Goal: Transaction & Acquisition: Purchase product/service

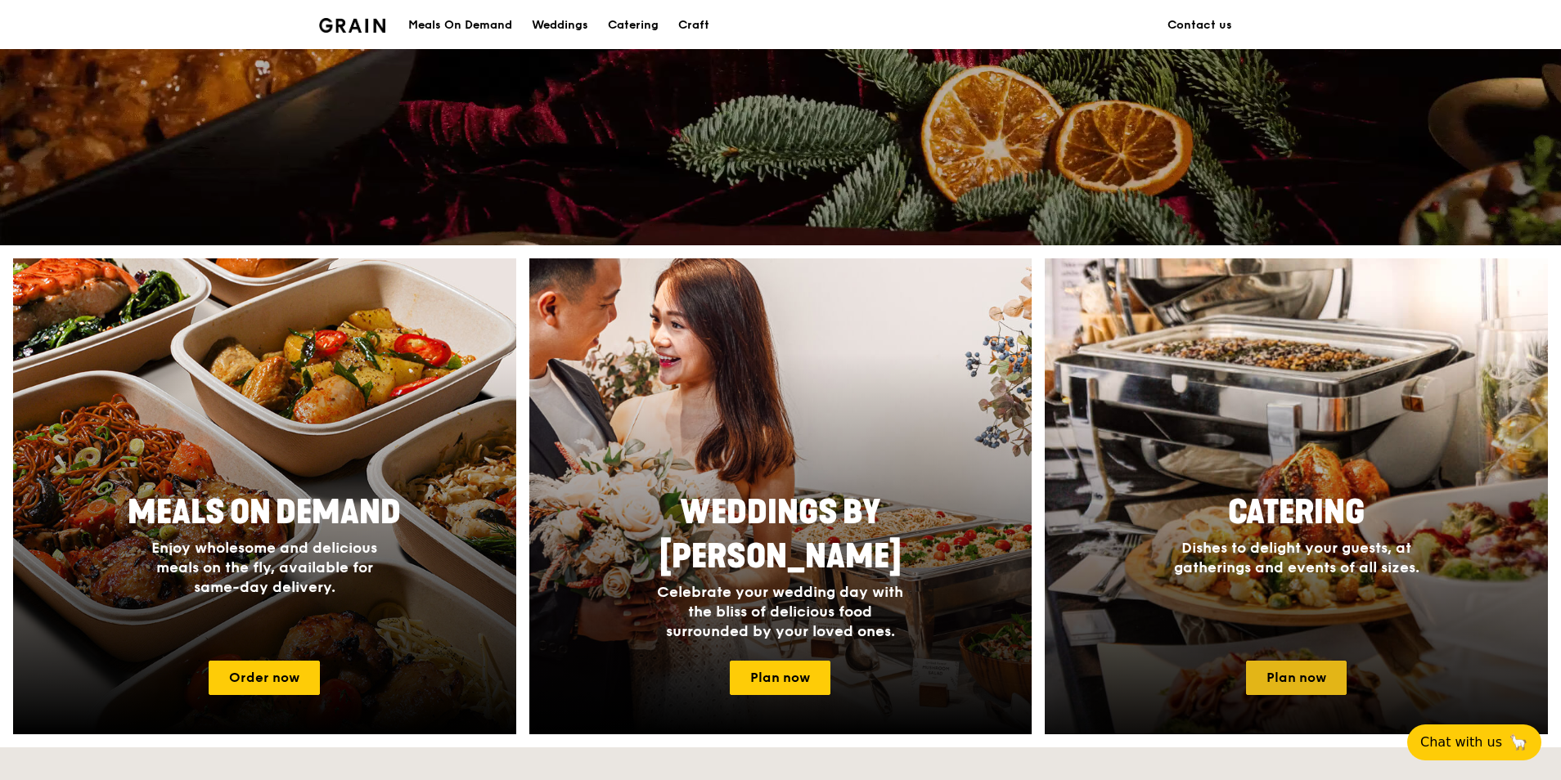
click at [1326, 685] on link "Plan now" at bounding box center [1296, 678] width 101 height 34
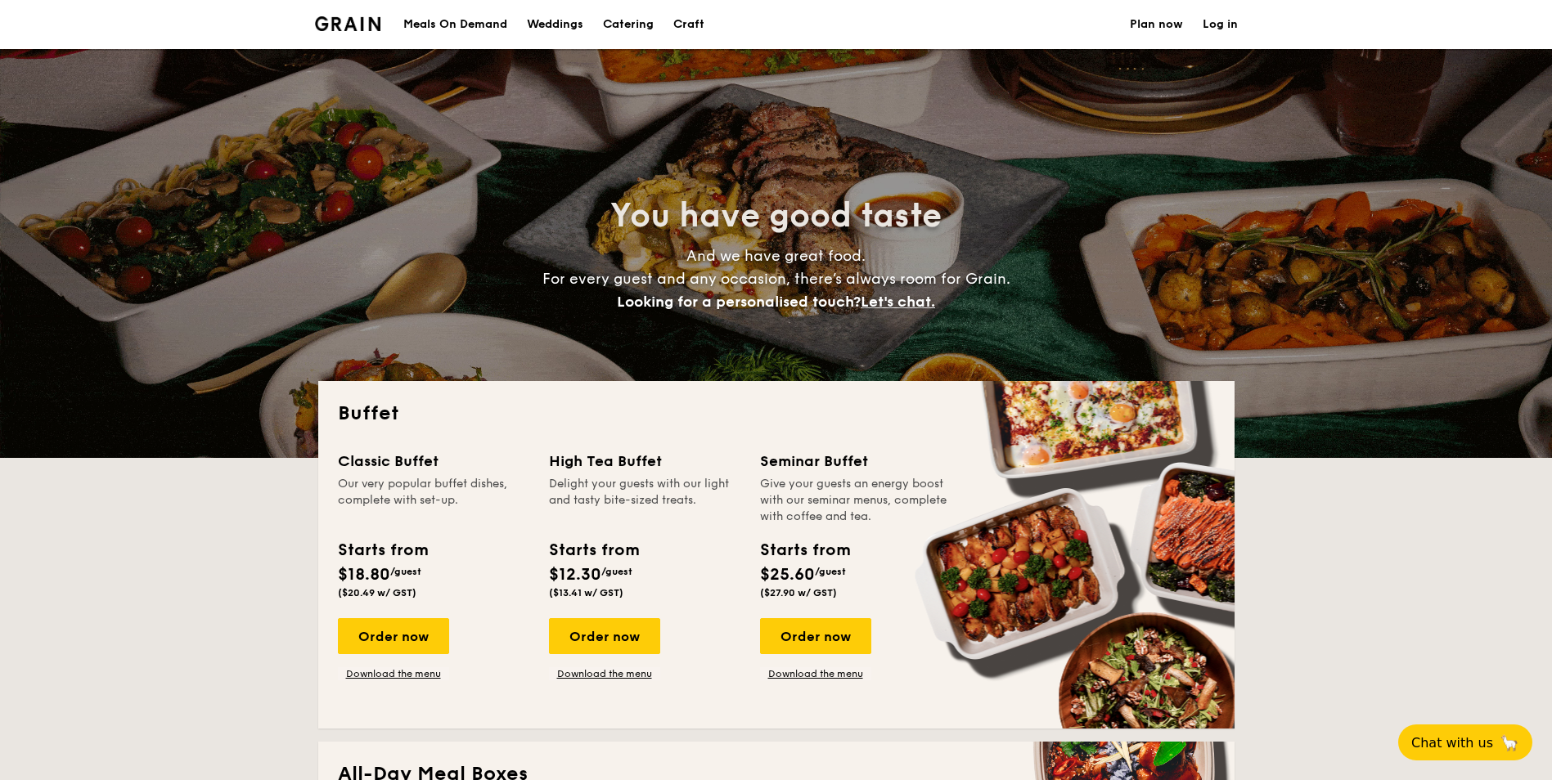
select select
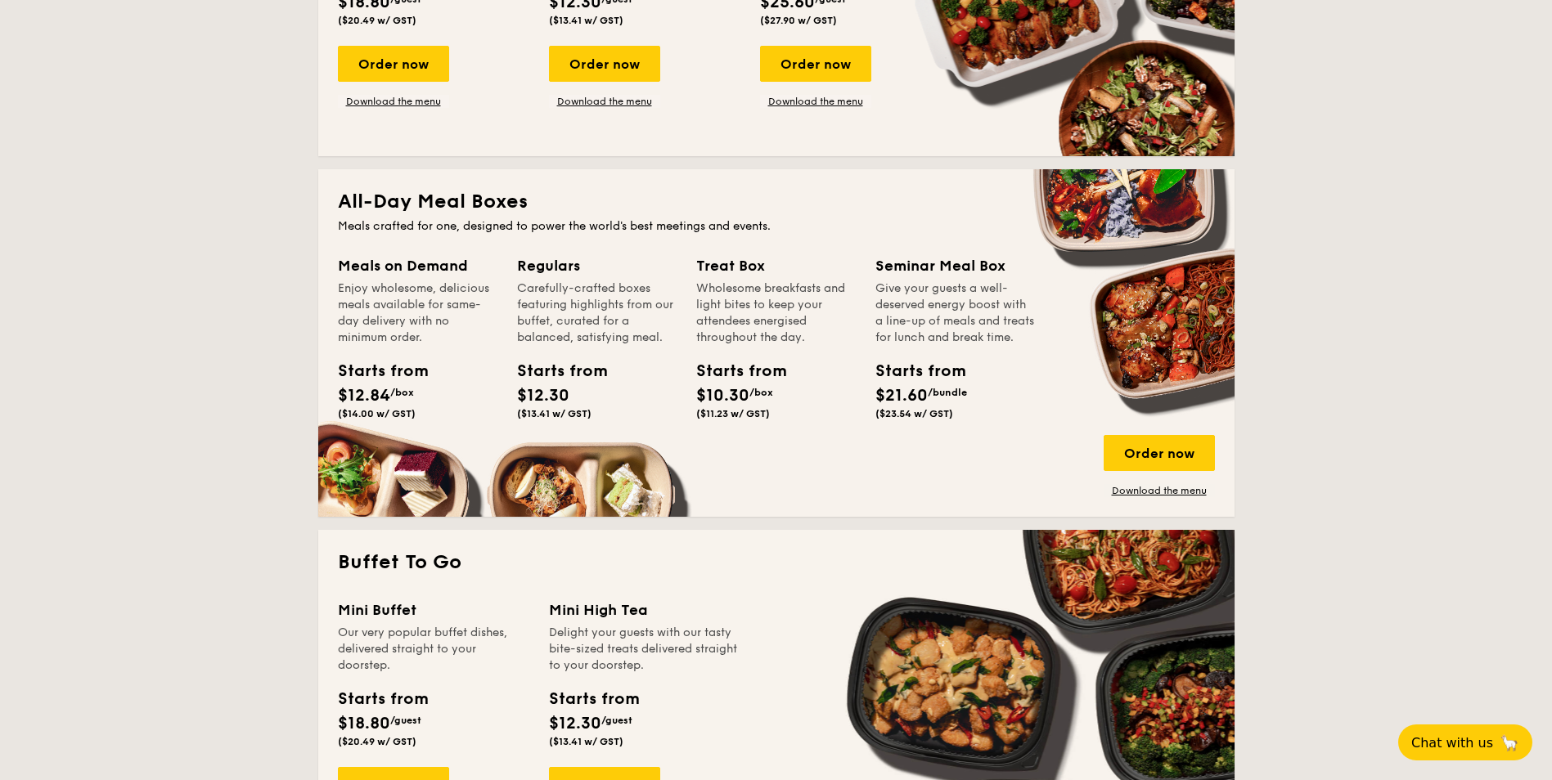
scroll to position [245, 0]
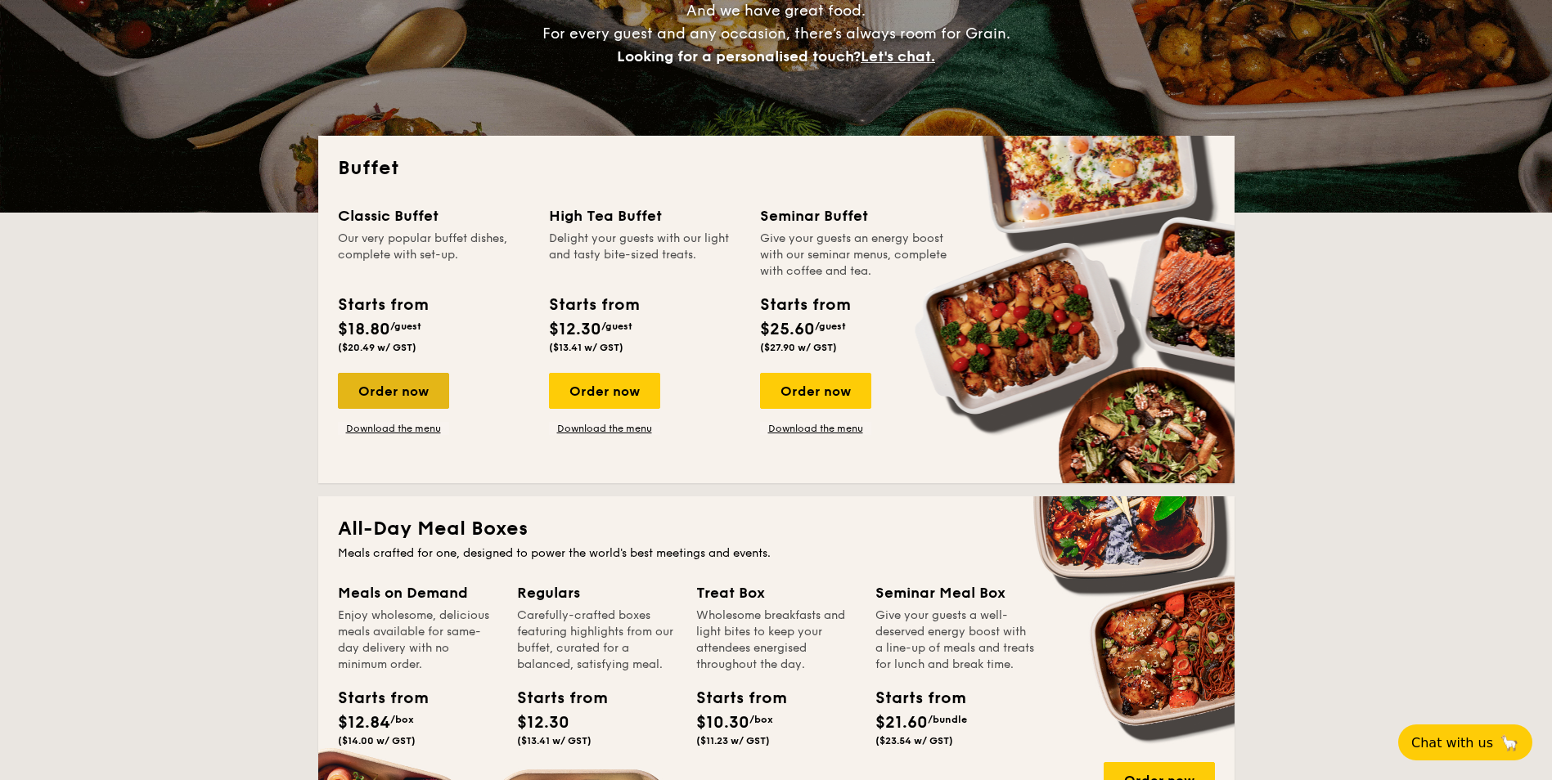
click at [385, 378] on div "Order now" at bounding box center [393, 391] width 111 height 36
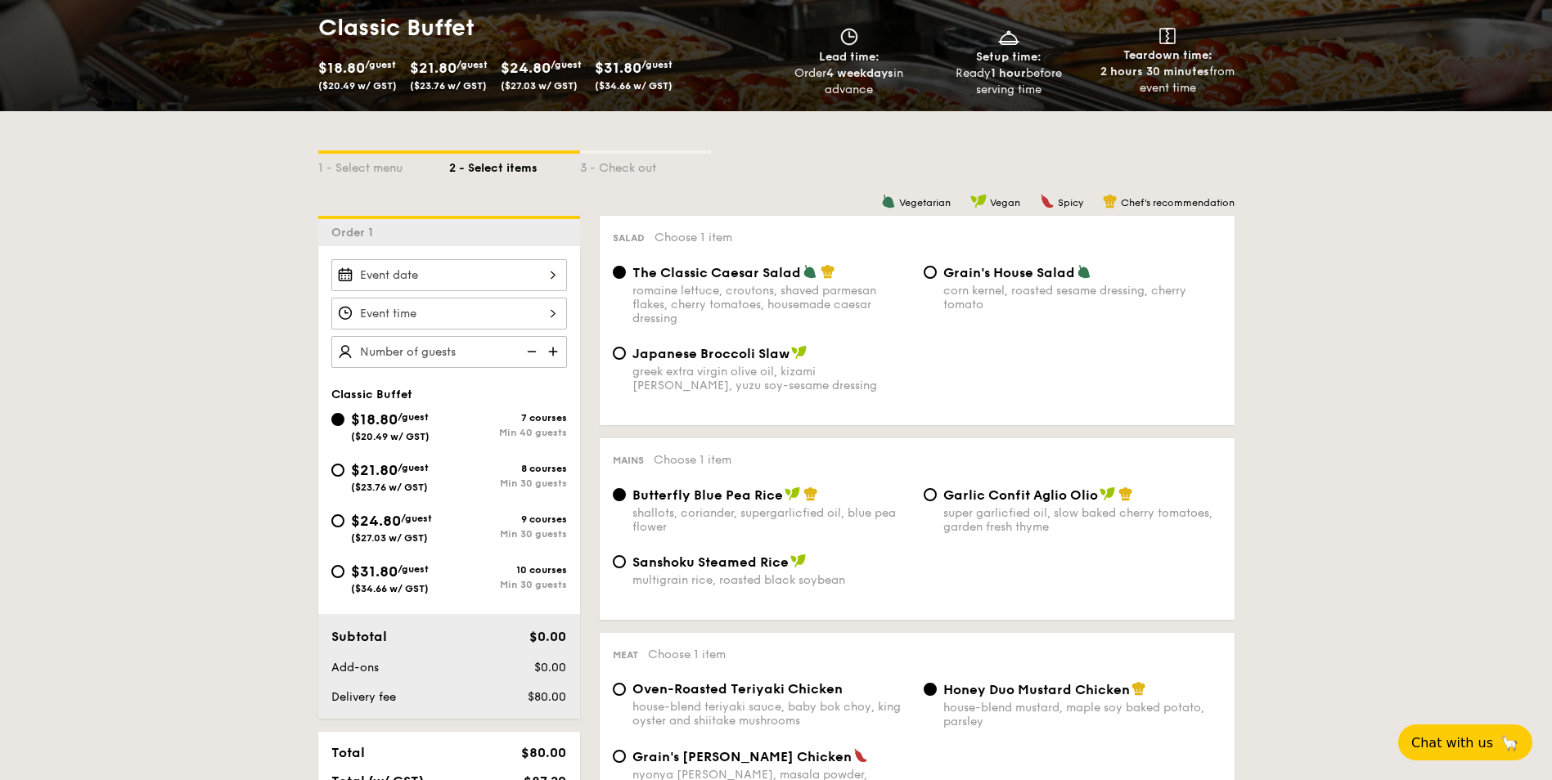
scroll to position [491, 0]
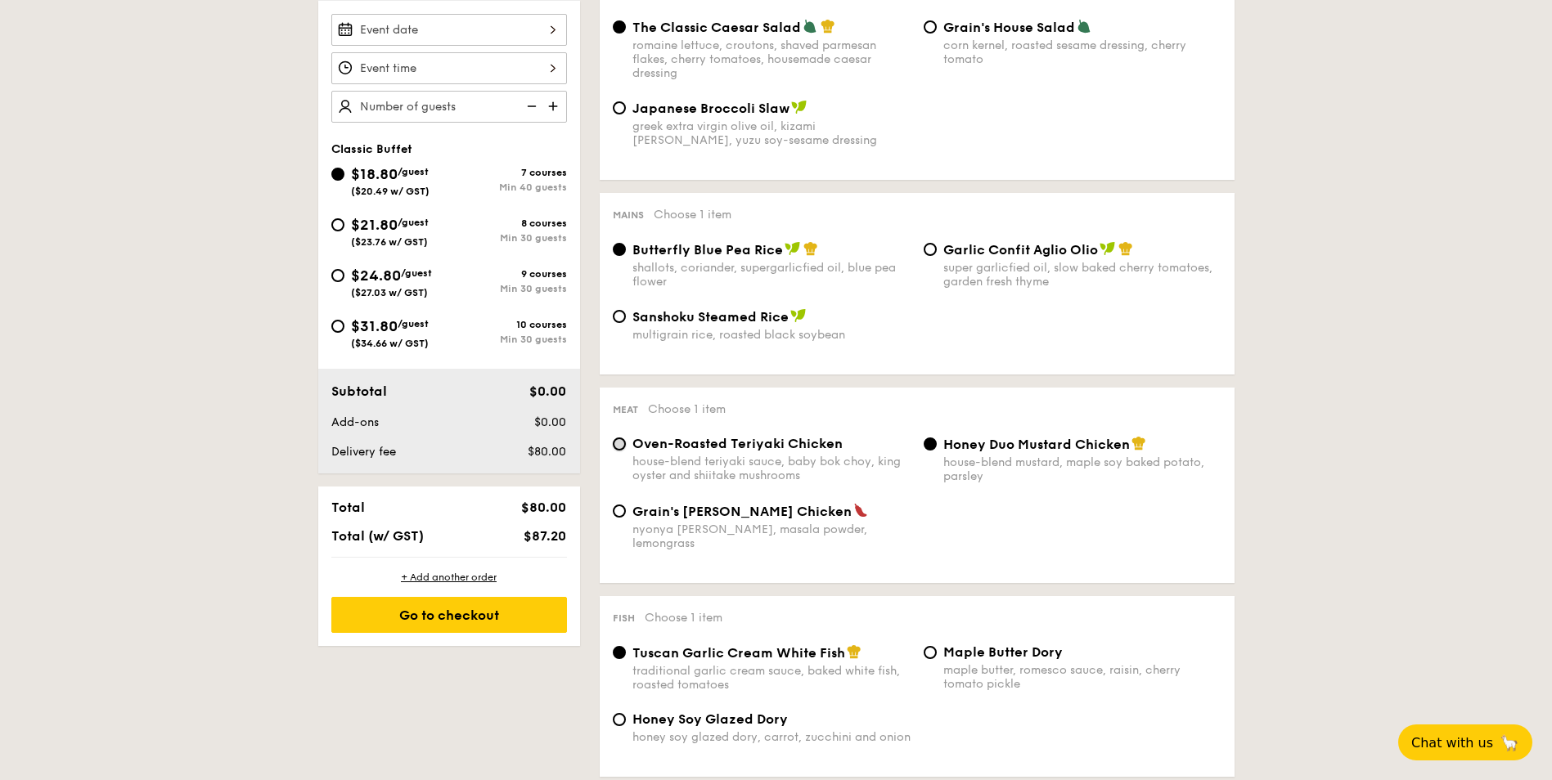
click at [623, 446] on input "Oven-Roasted Teriyaki Chicken house-blend teriyaki sauce, baby bok choy, king o…" at bounding box center [619, 444] width 13 height 13
radio input "true"
click at [930, 443] on input "Honey Duo Mustard Chicken house-blend mustard, maple soy baked potato, parsley" at bounding box center [930, 444] width 13 height 13
radio input "true"
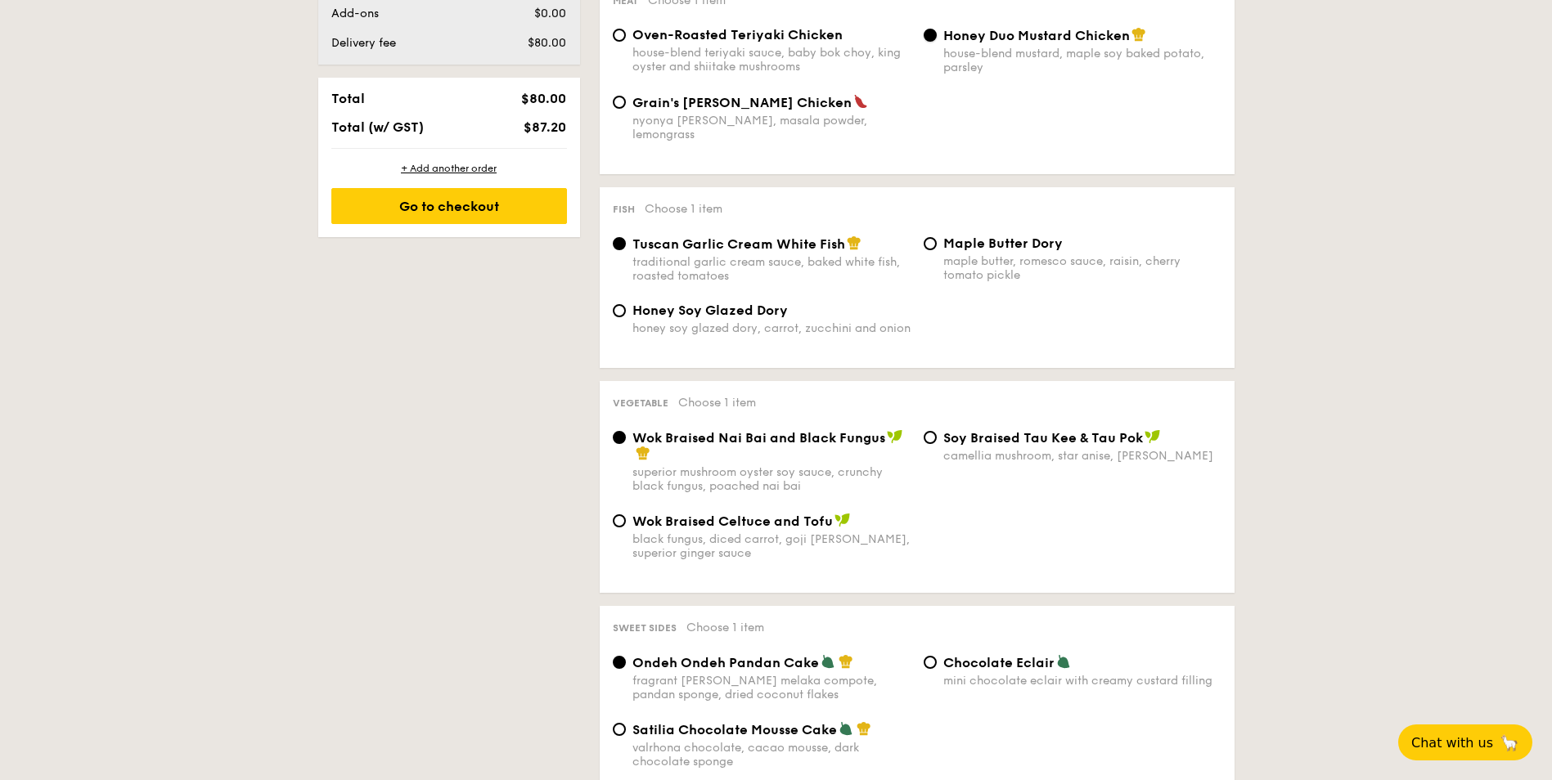
scroll to position [1064, 0]
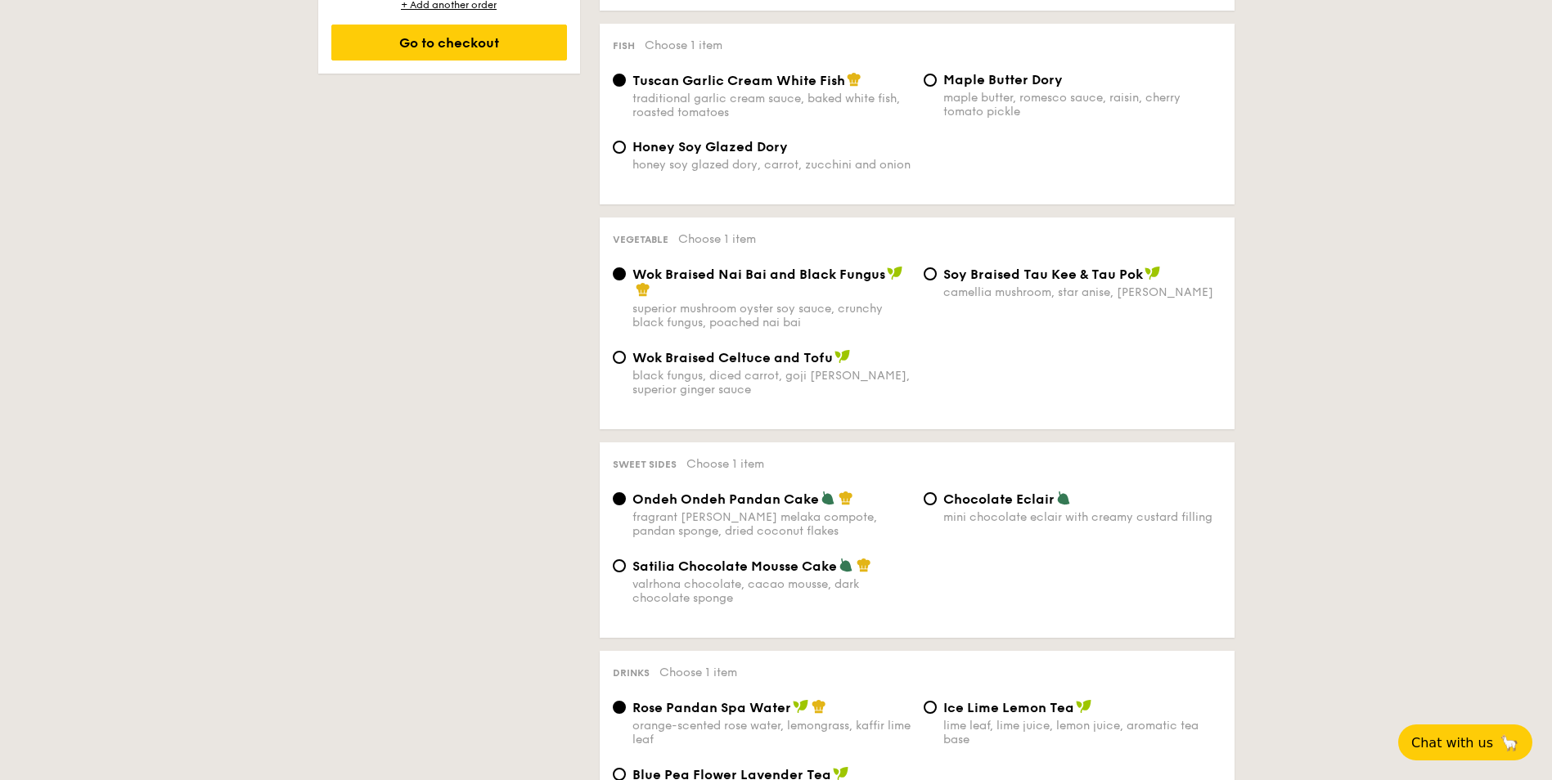
click at [623, 560] on div "Satilia Chocolate Mousse Cake valrhona chocolate, cacao mousse, dark chocolate …" at bounding box center [761, 581] width 311 height 47
click at [625, 560] on input "Satilia Chocolate Mousse Cake valrhona chocolate, cacao mousse, dark chocolate …" at bounding box center [619, 566] width 13 height 13
radio input "true"
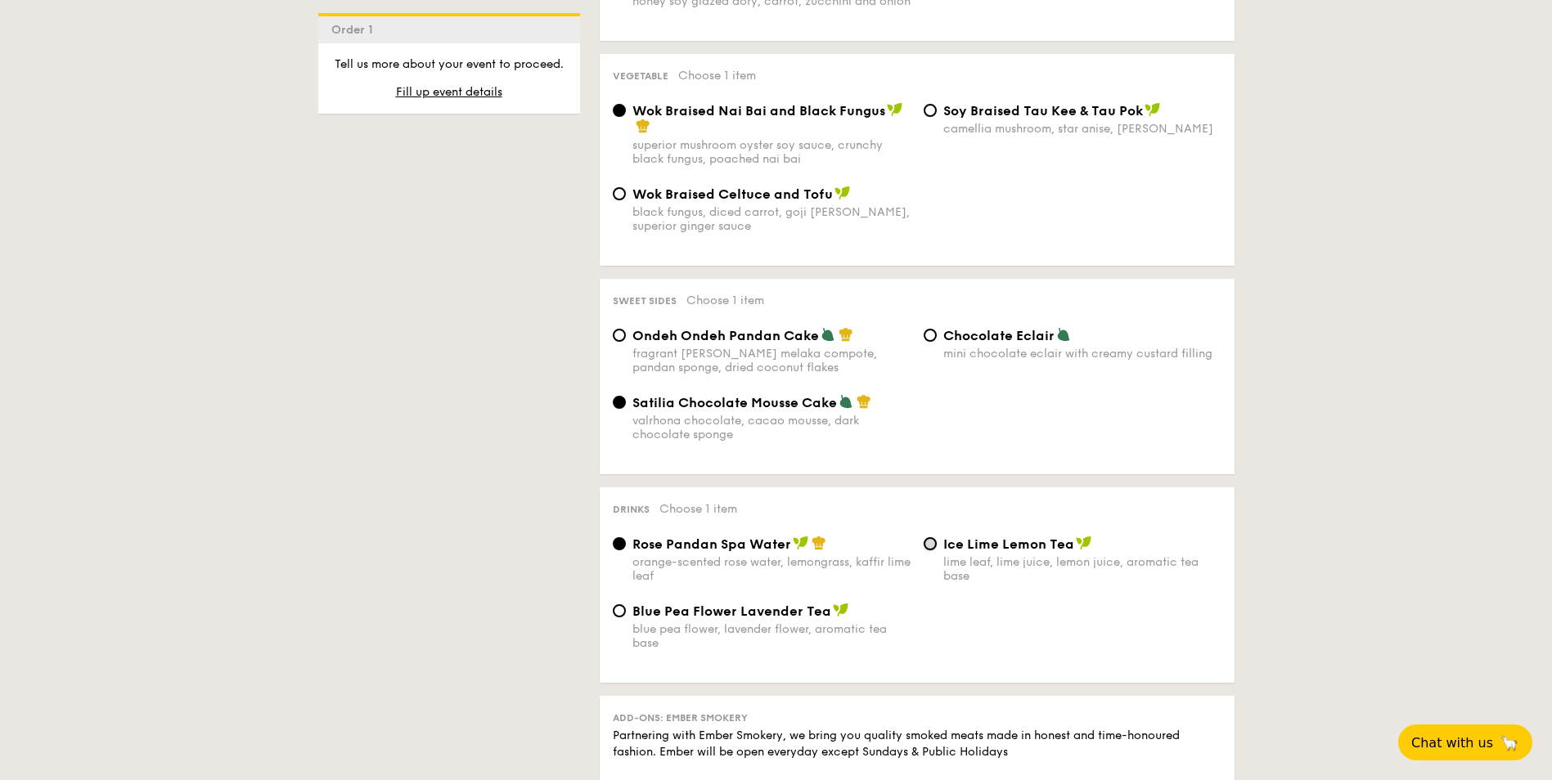
click at [924, 537] on input "Ice Lime Lemon Tea lime leaf, lime juice, lemon juice, aromatic tea base" at bounding box center [930, 543] width 13 height 13
radio input "true"
click at [622, 537] on input "Rose Pandan Spa Water orange-scented rose water, lemongrass, kaffir lime leaf" at bounding box center [619, 543] width 13 height 13
radio input "true"
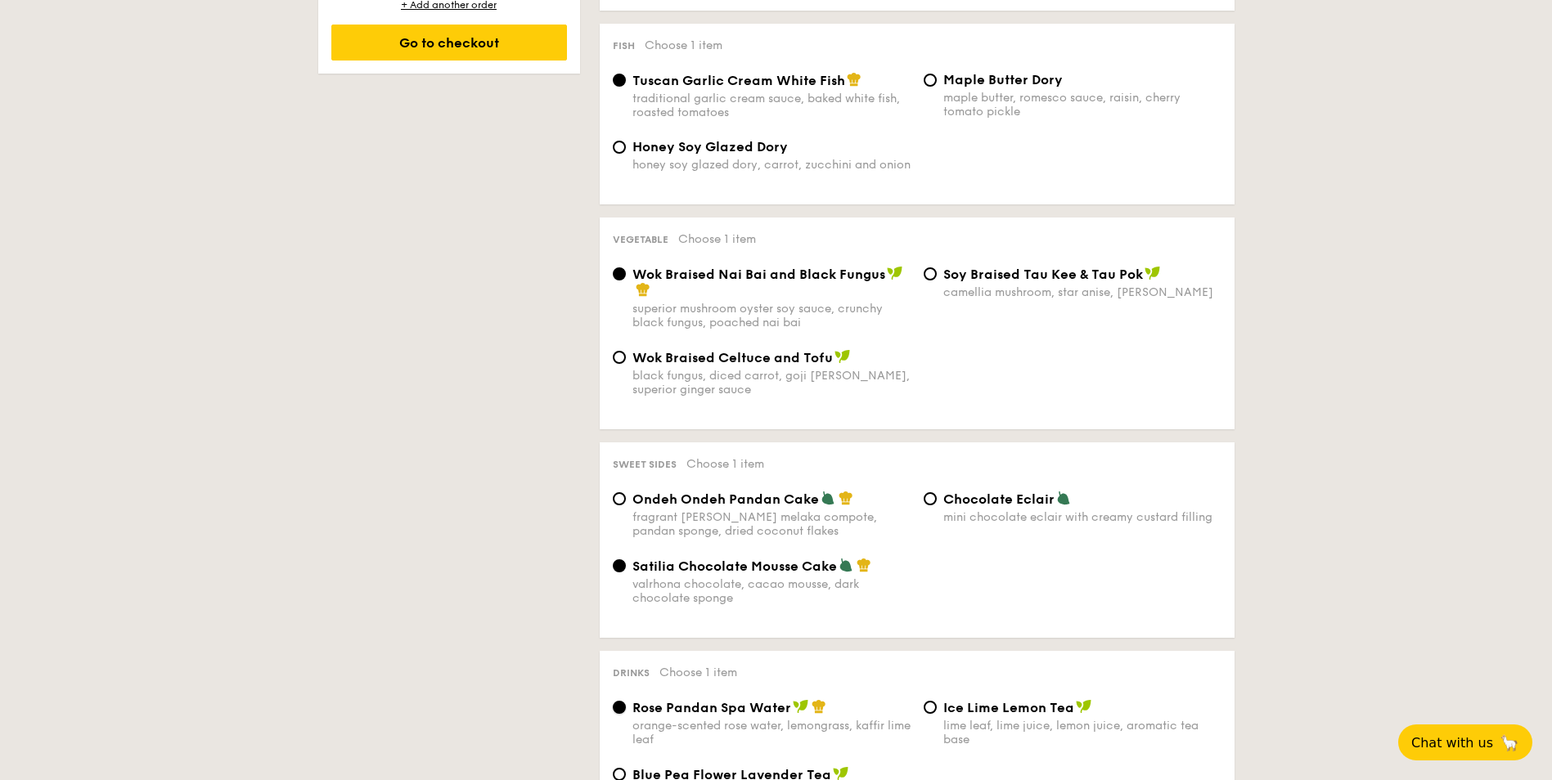
scroll to position [818, 0]
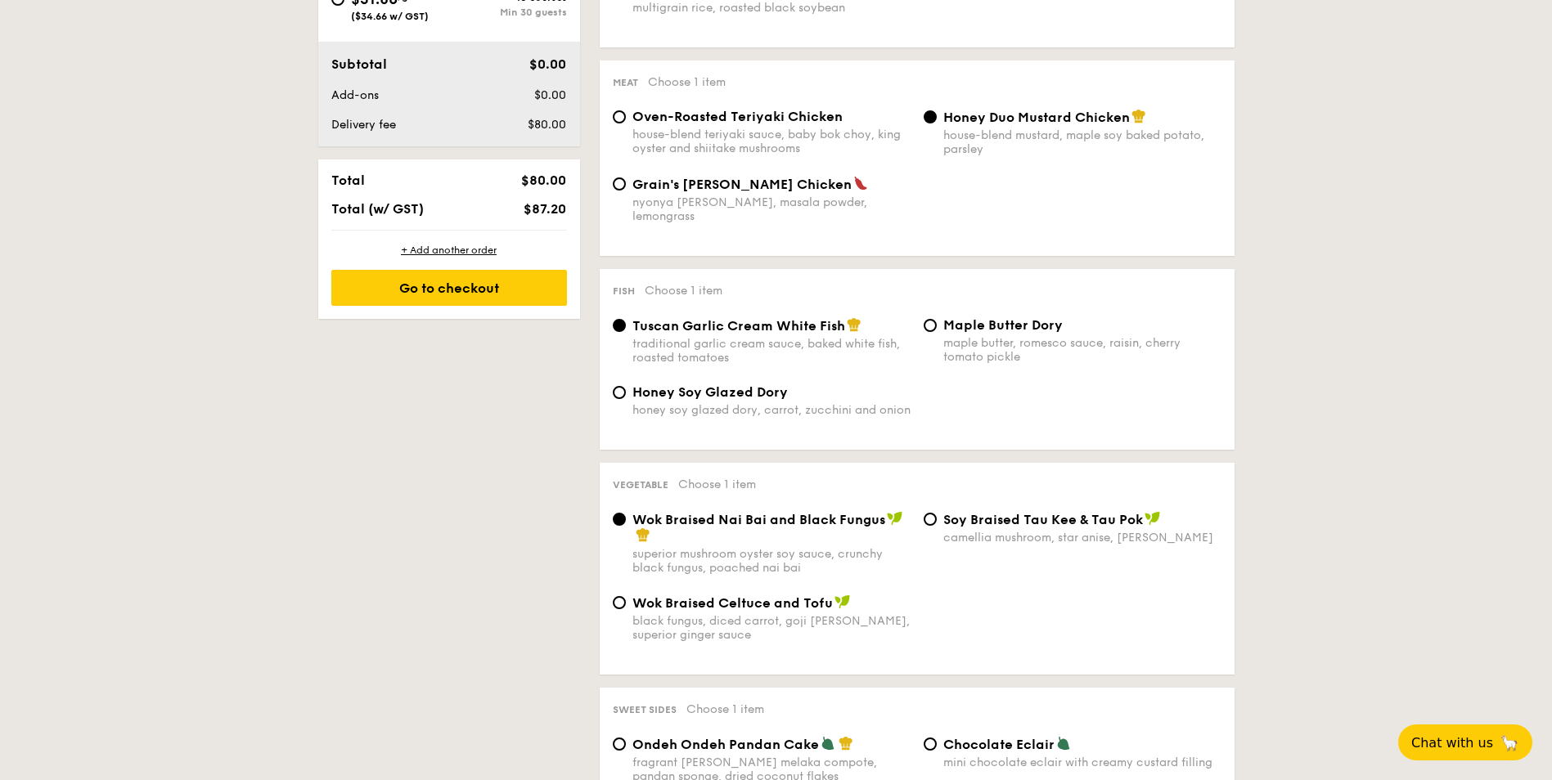
click at [393, 542] on div "1 - Select menu 2 - Select items 3 - Check out Order 1 Classic Buffet $18.80 /g…" at bounding box center [776, 567] width 942 height 2056
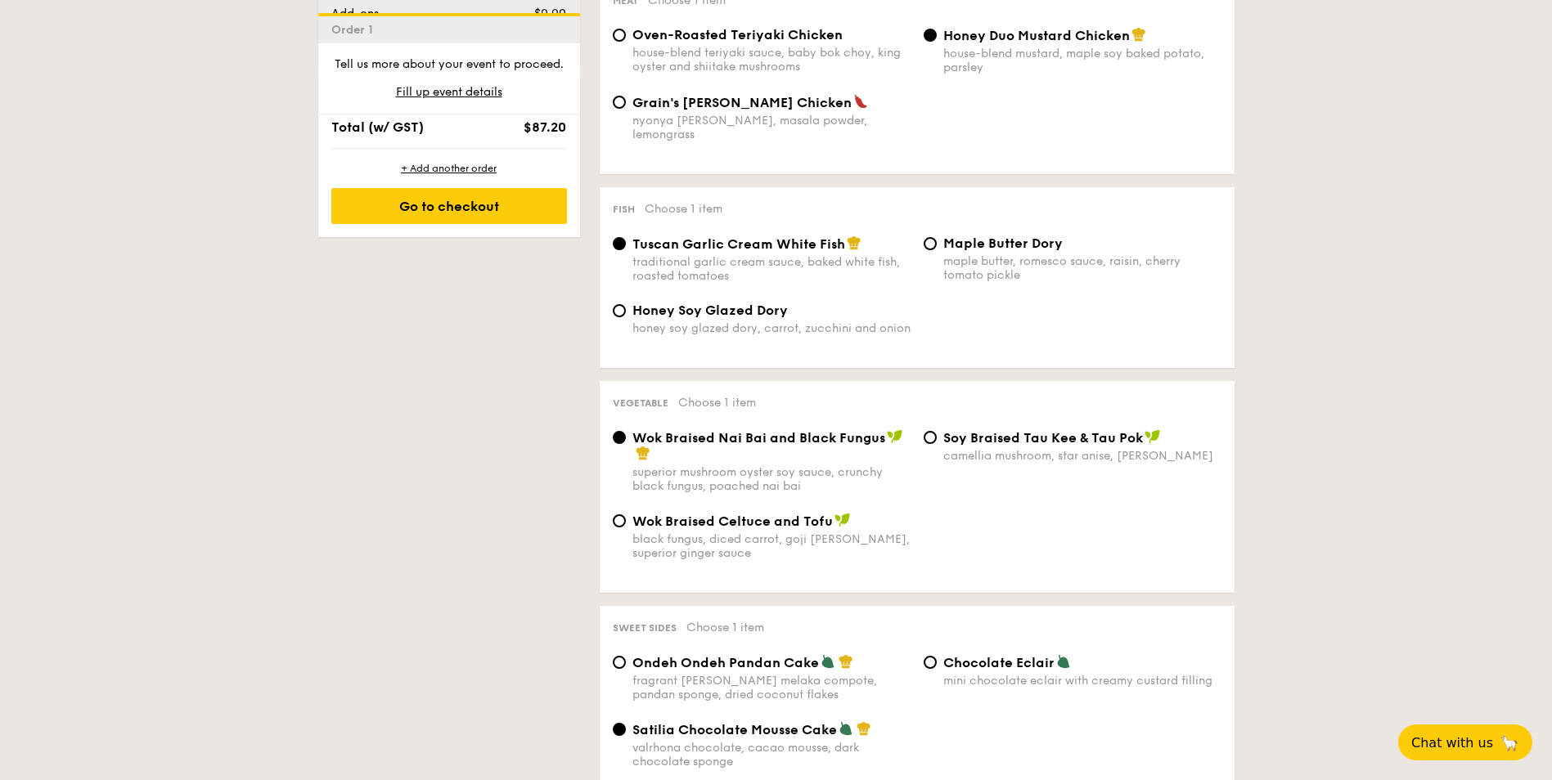
scroll to position [1145, 0]
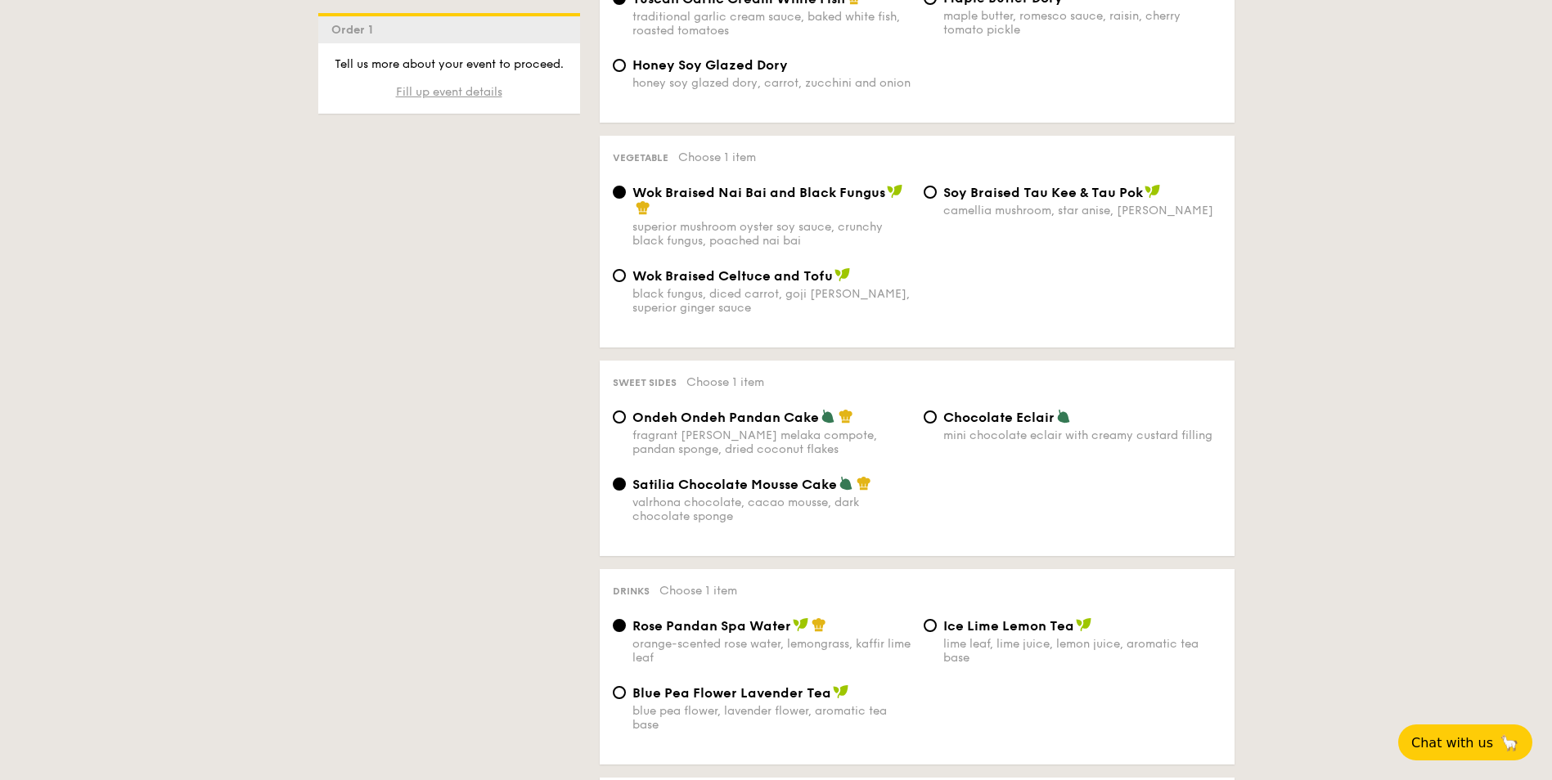
click at [463, 91] on span "Fill up event details" at bounding box center [449, 92] width 106 height 14
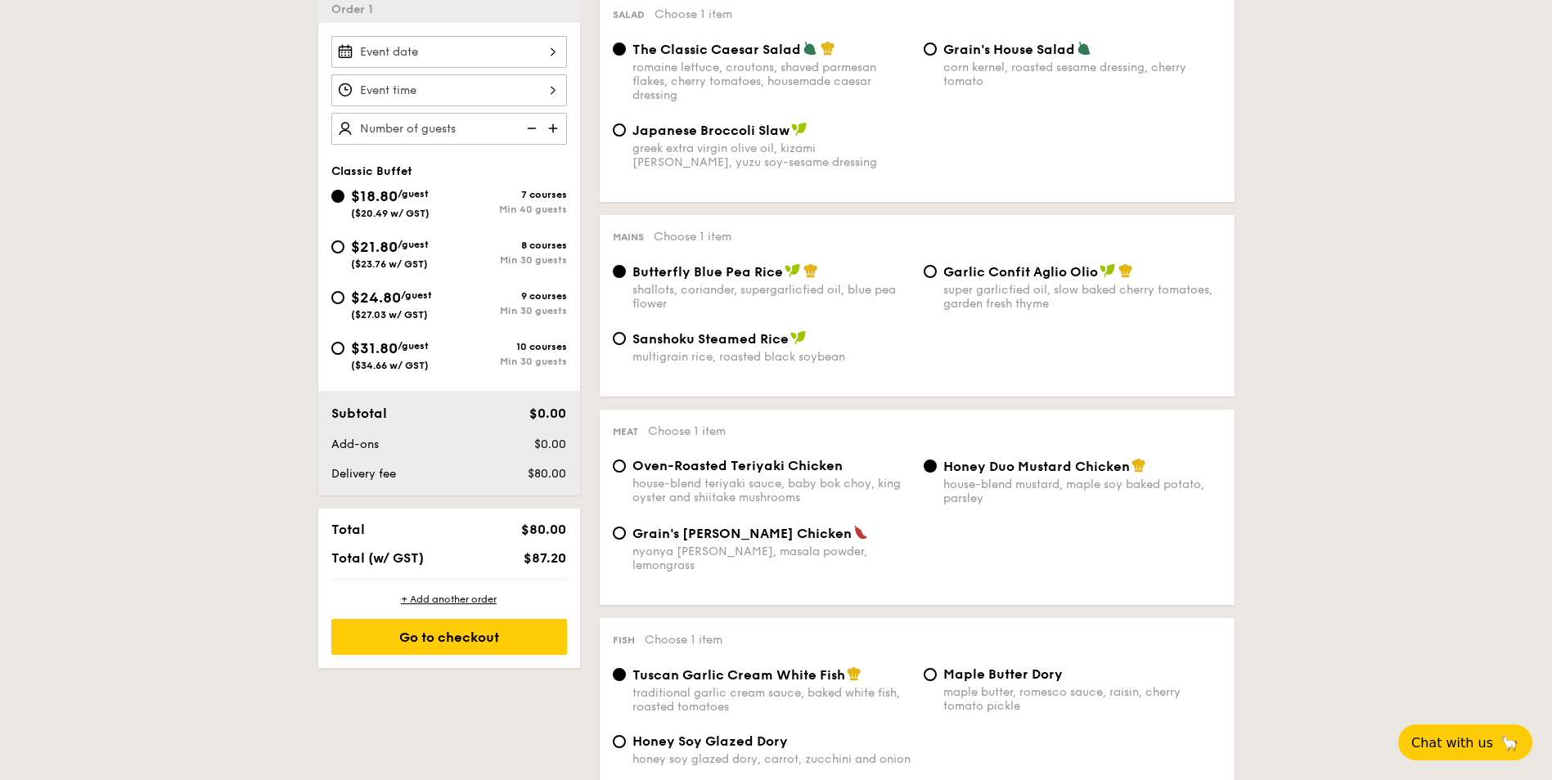
scroll to position [437, 0]
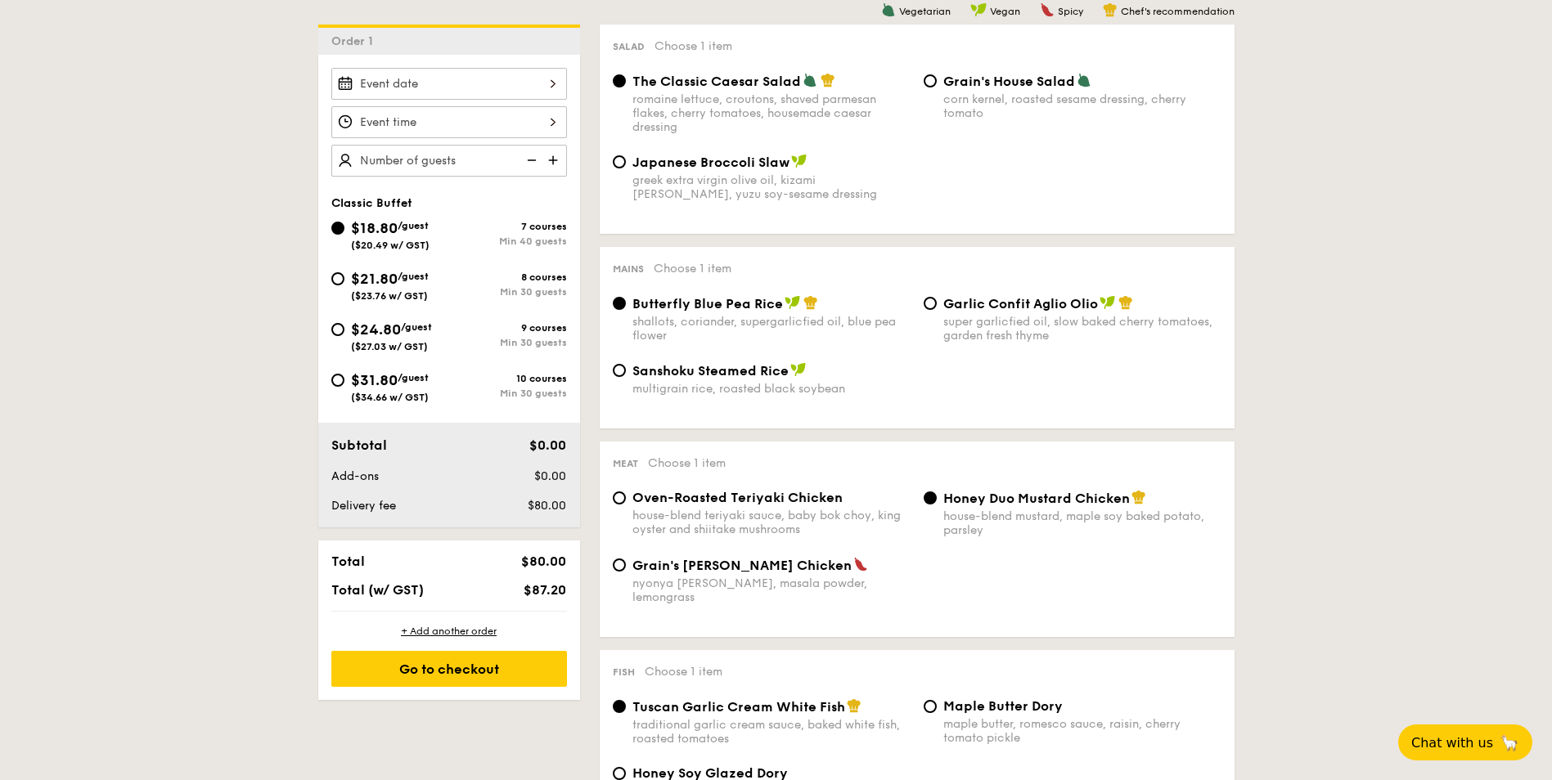
click at [551, 83] on div at bounding box center [449, 84] width 236 height 32
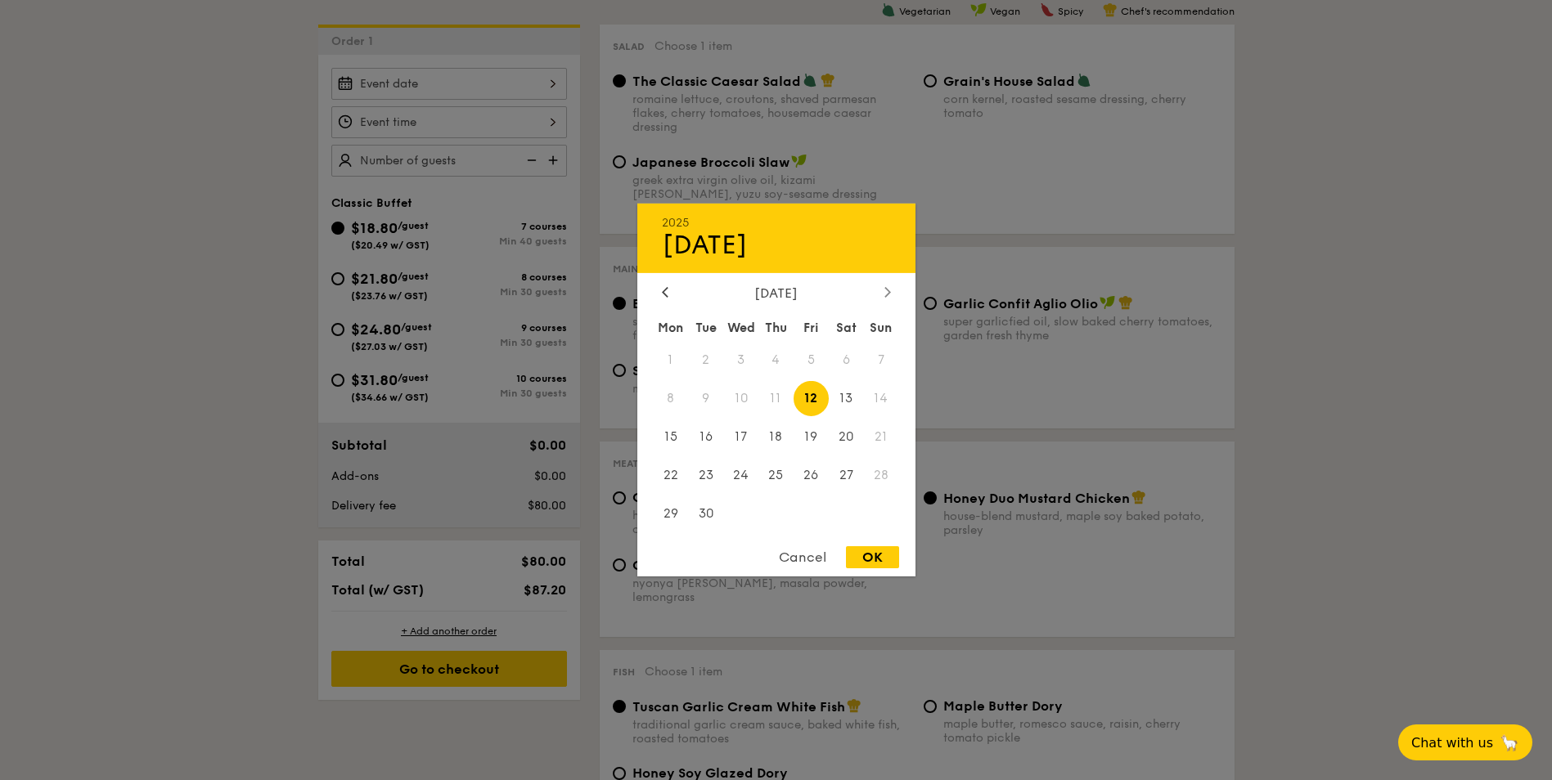
click at [884, 294] on icon at bounding box center [887, 291] width 7 height 11
click at [819, 358] on span "3" at bounding box center [811, 360] width 35 height 35
click at [870, 550] on div "OK" at bounding box center [872, 557] width 53 height 22
type input "Oct 03, 2025"
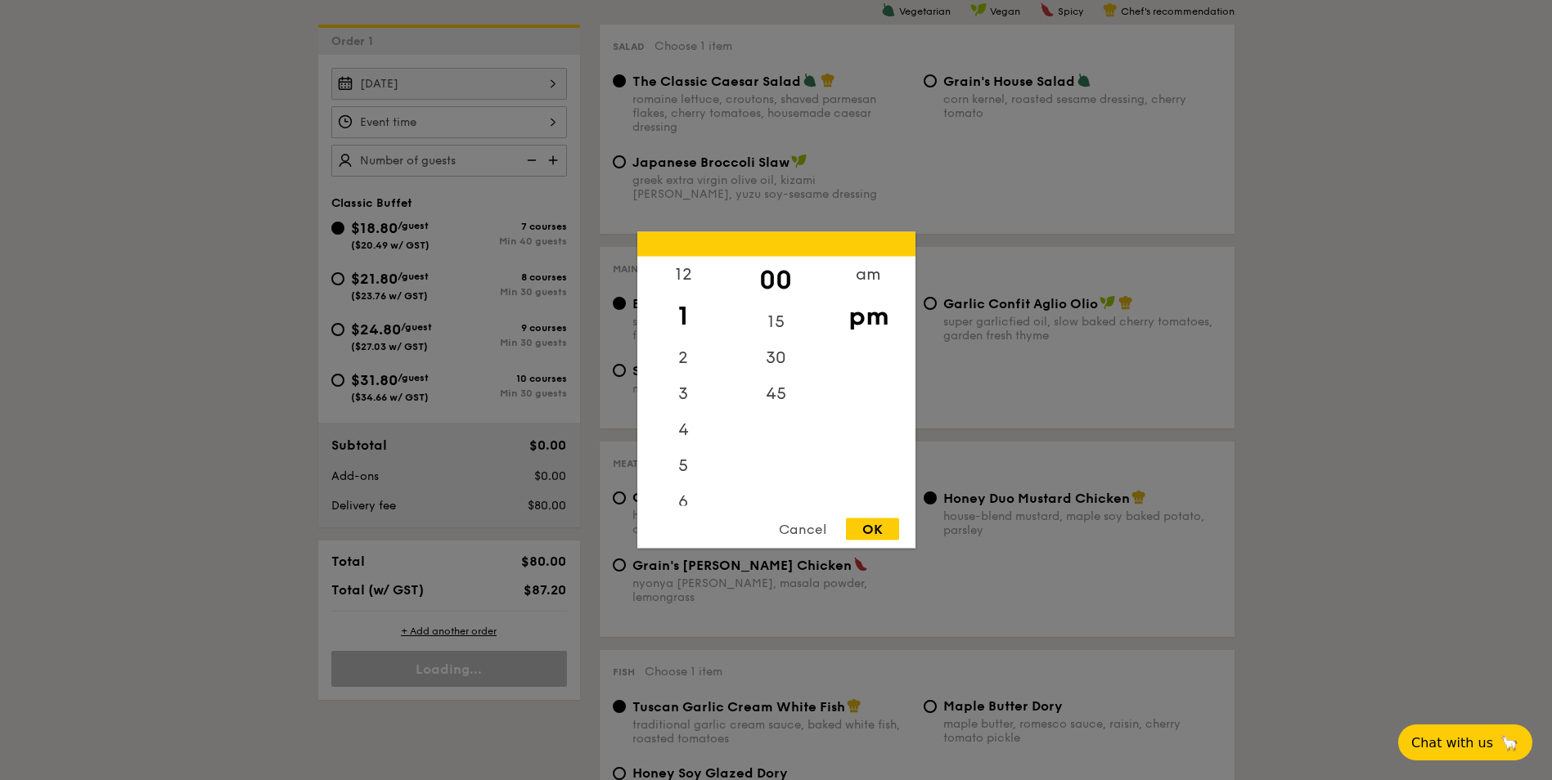
click at [549, 119] on div "12 1 2 3 4 5 6 7 8 9 10 11 00 15 30 45 am pm Cancel OK" at bounding box center [449, 122] width 236 height 32
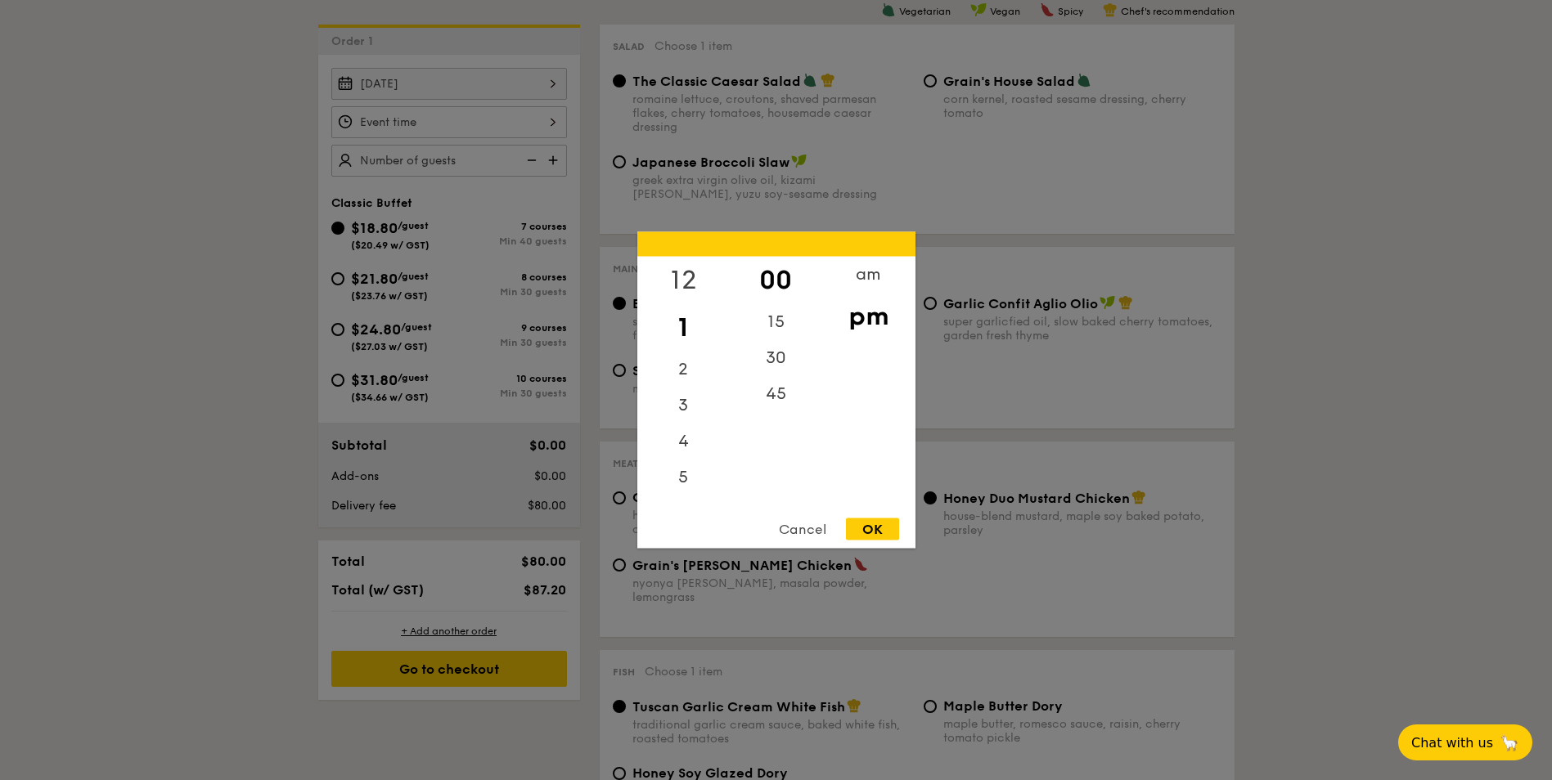
click at [688, 271] on div "12" at bounding box center [683, 280] width 92 height 47
click at [874, 529] on div "OK" at bounding box center [872, 530] width 53 height 22
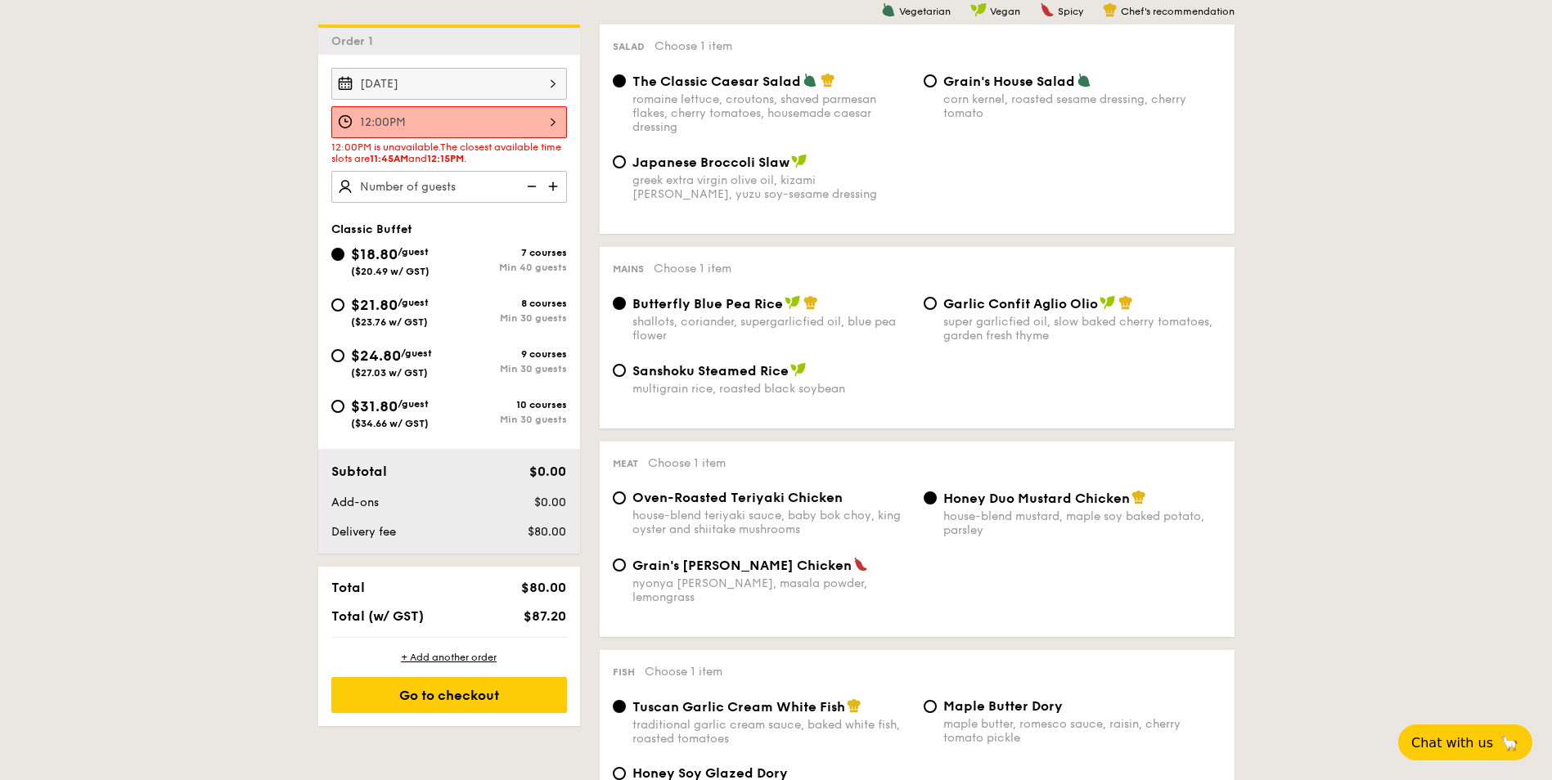
click at [555, 119] on div "12:00PM" at bounding box center [449, 122] width 236 height 32
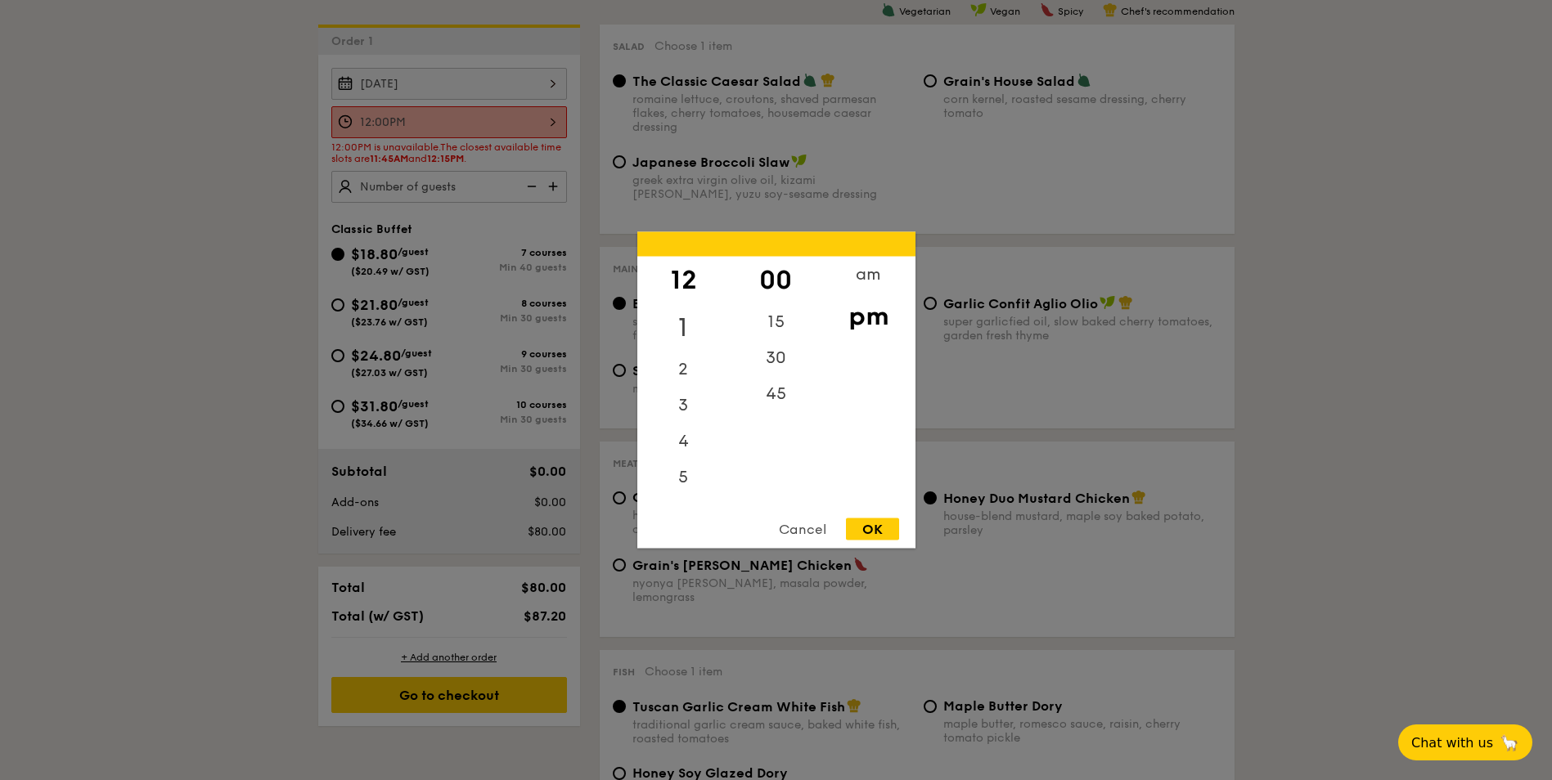
scroll to position [355, 0]
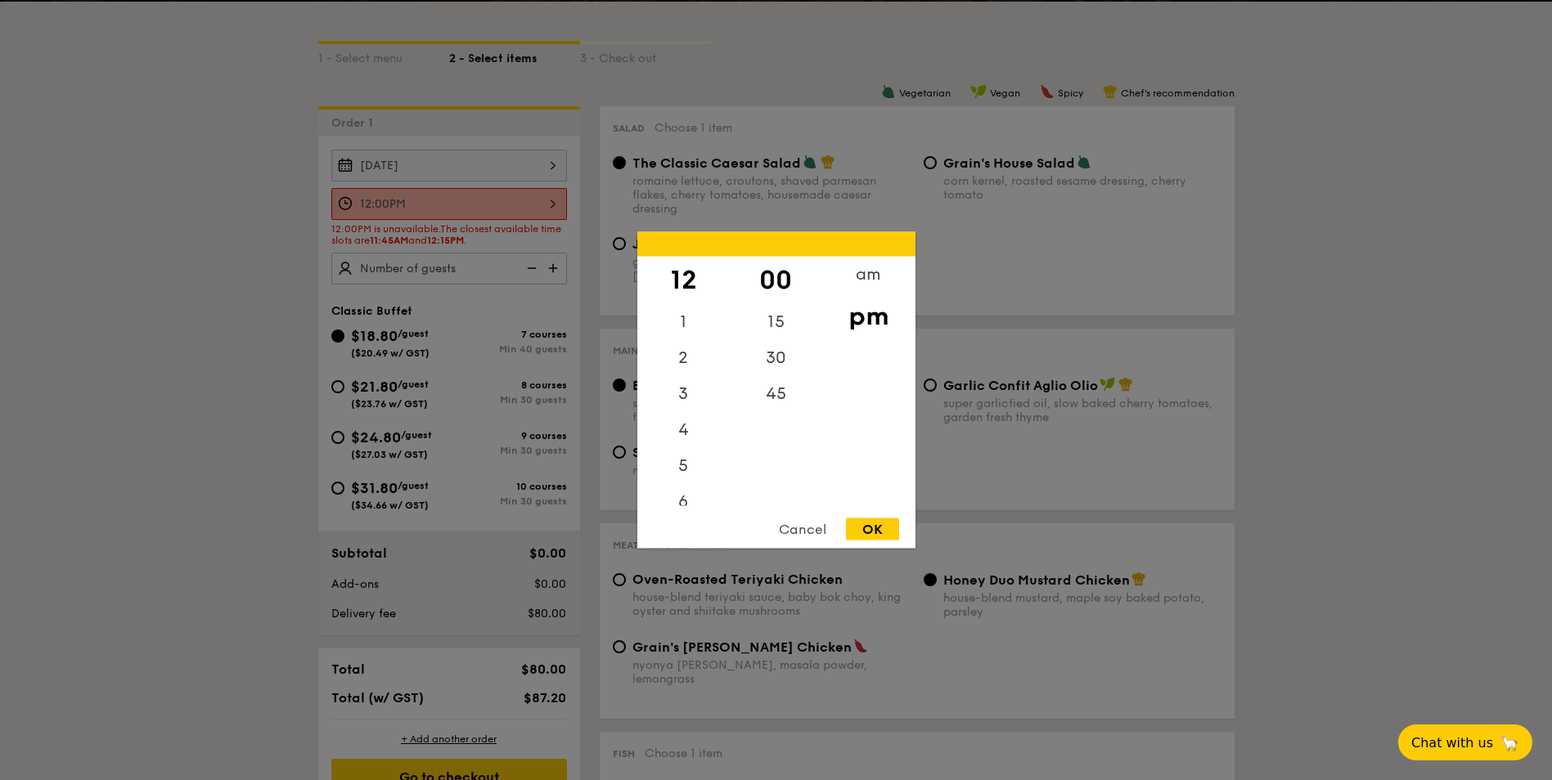
drag, startPoint x: 681, startPoint y: 277, endPoint x: 687, endPoint y: 271, distance: 8.7
click at [687, 271] on div "12" at bounding box center [683, 280] width 92 height 47
click at [678, 433] on div "4" at bounding box center [683, 435] width 92 height 47
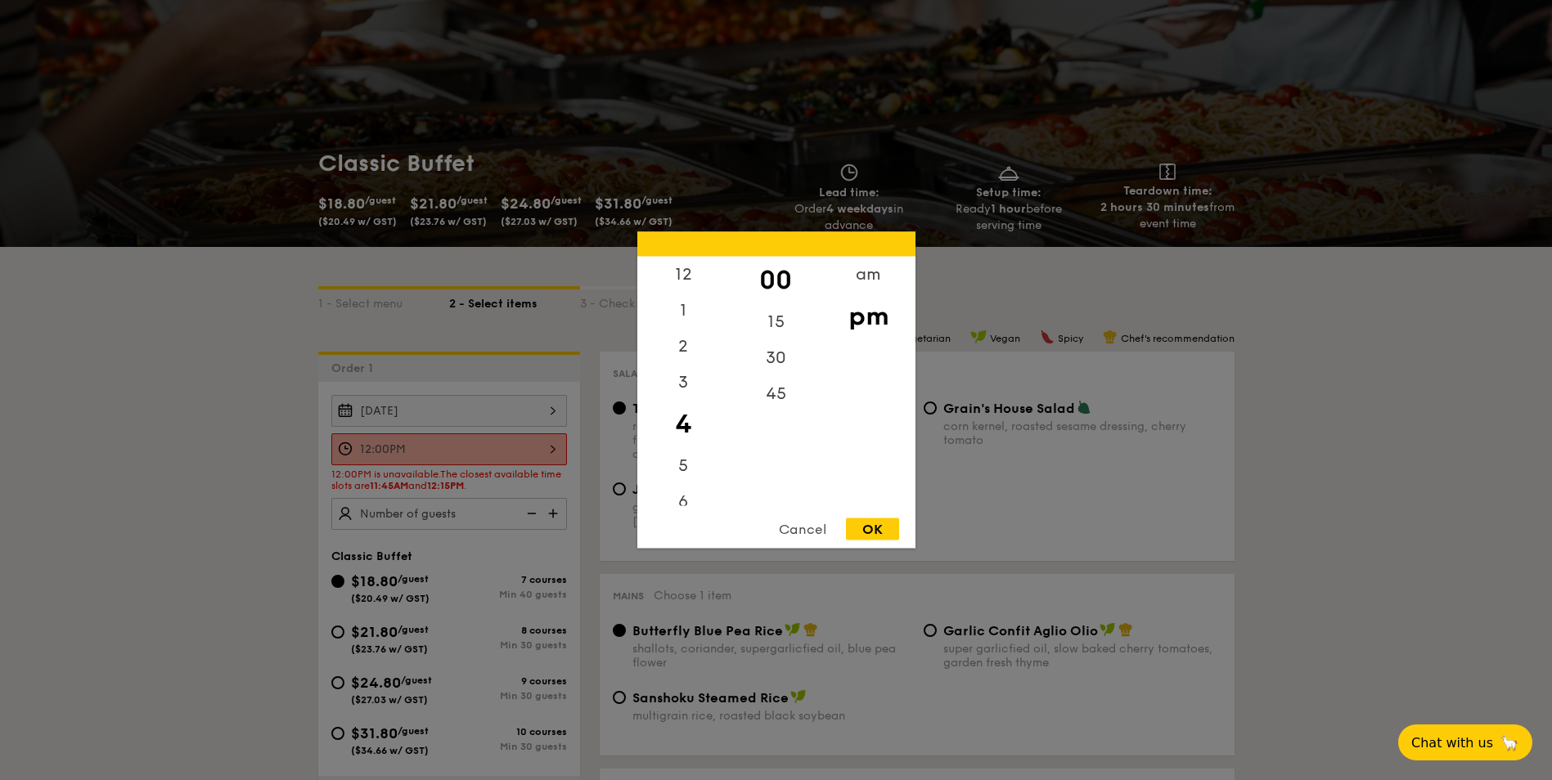
scroll to position [0, 0]
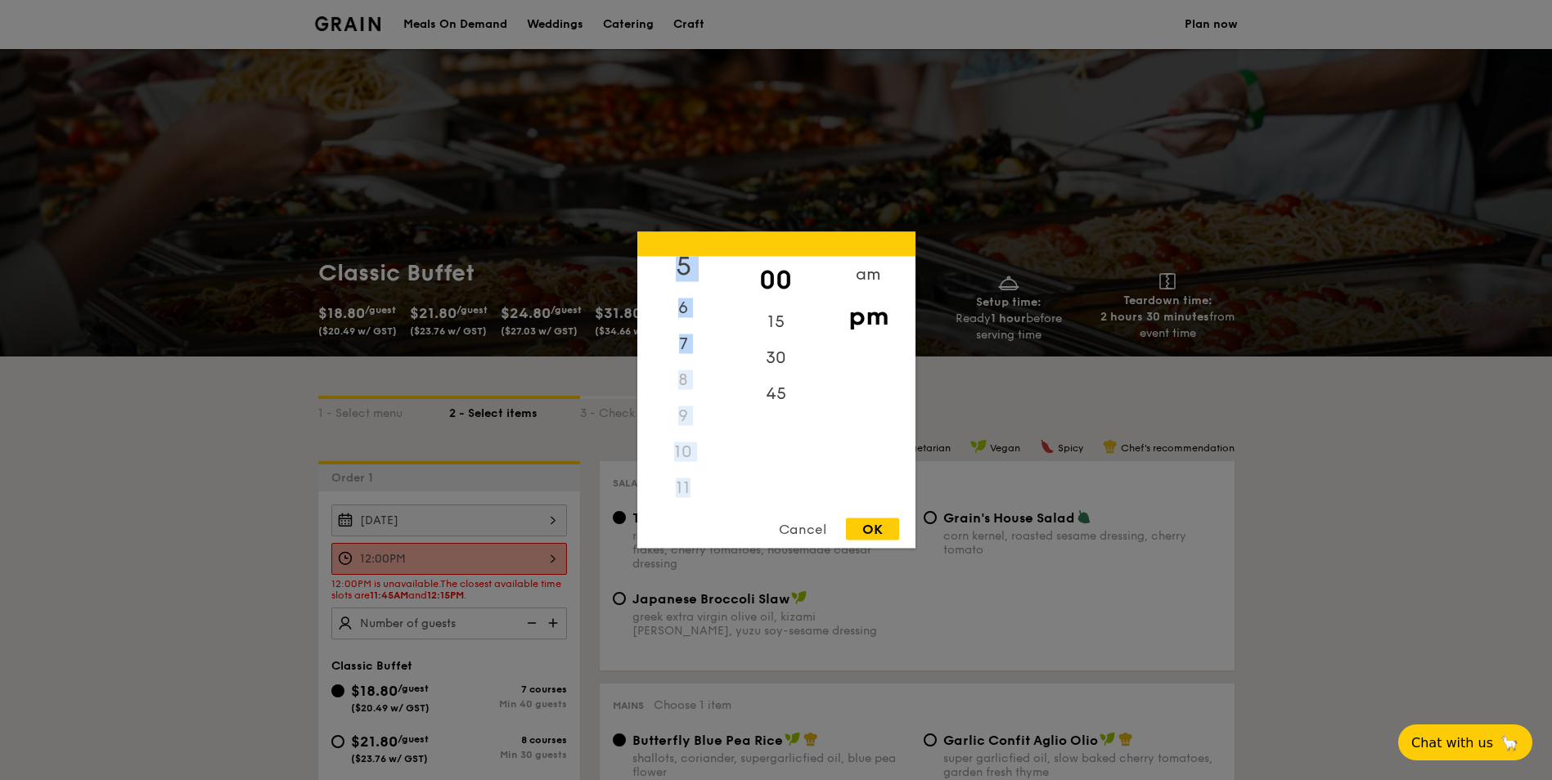
drag, startPoint x: 669, startPoint y: 469, endPoint x: 690, endPoint y: 491, distance: 30.7
click at [690, 491] on div "12 1 2 3 4 5 6 7 8 9 10 11" at bounding box center [683, 382] width 92 height 250
drag, startPoint x: 690, startPoint y: 491, endPoint x: 672, endPoint y: 494, distance: 18.3
click at [672, 494] on div "11" at bounding box center [683, 488] width 92 height 36
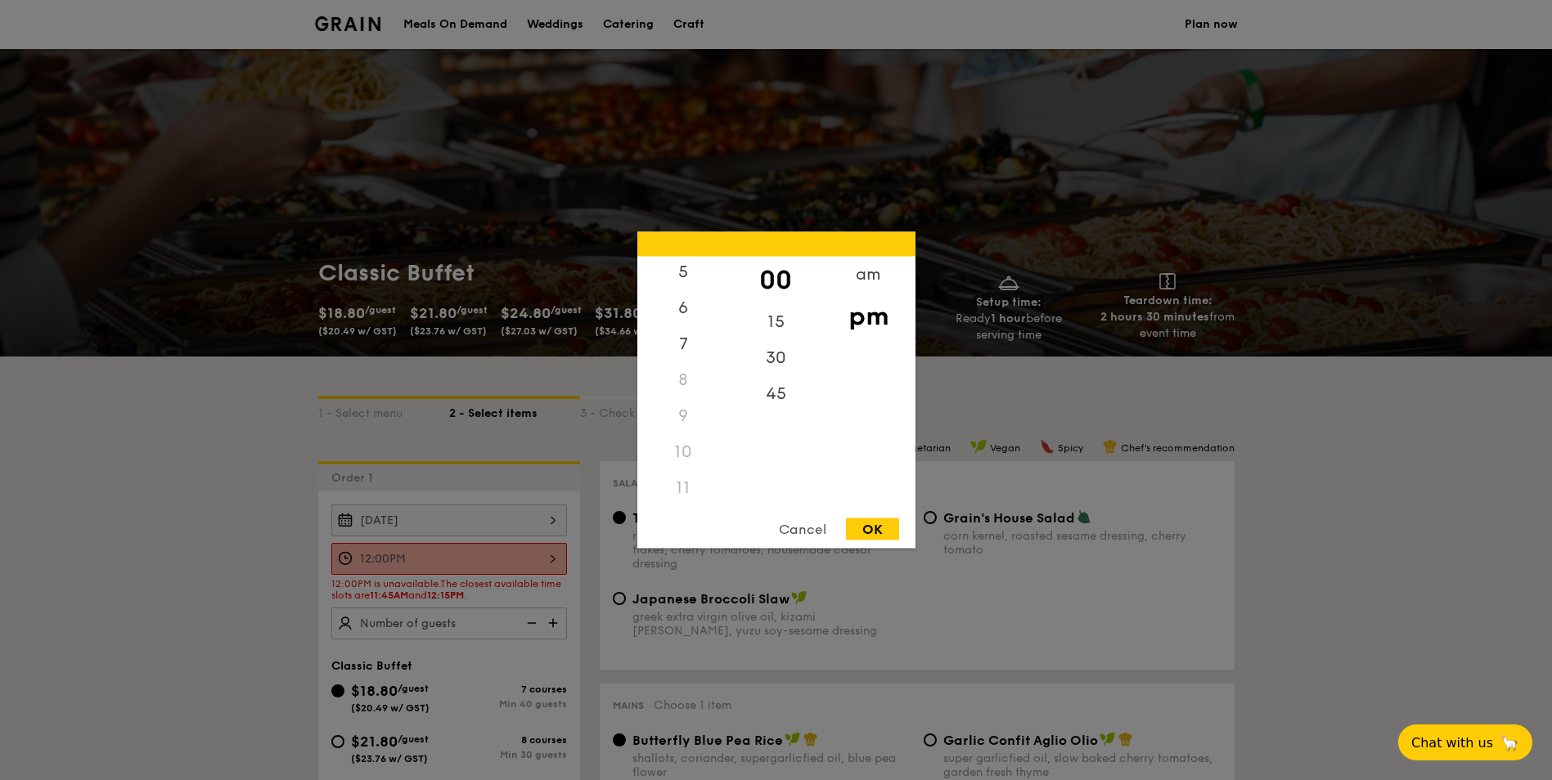
click at [683, 492] on div "11" at bounding box center [683, 488] width 92 height 36
click at [876, 276] on div "am" at bounding box center [868, 280] width 92 height 47
click at [674, 488] on div "11" at bounding box center [683, 482] width 92 height 47
click at [762, 407] on div "45" at bounding box center [776, 399] width 92 height 47
click at [866, 528] on div "OK" at bounding box center [872, 530] width 53 height 22
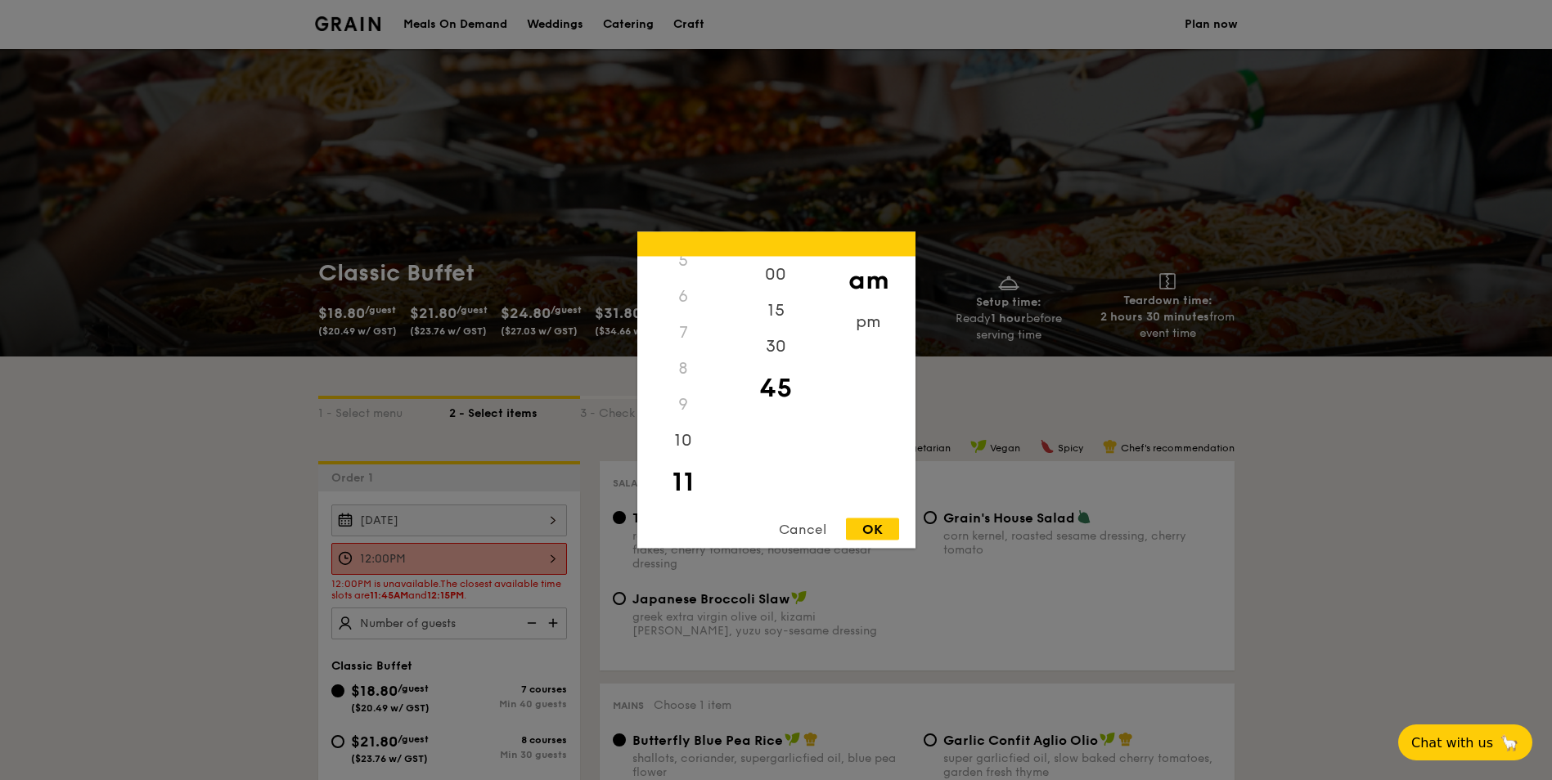
type input "11:45AM"
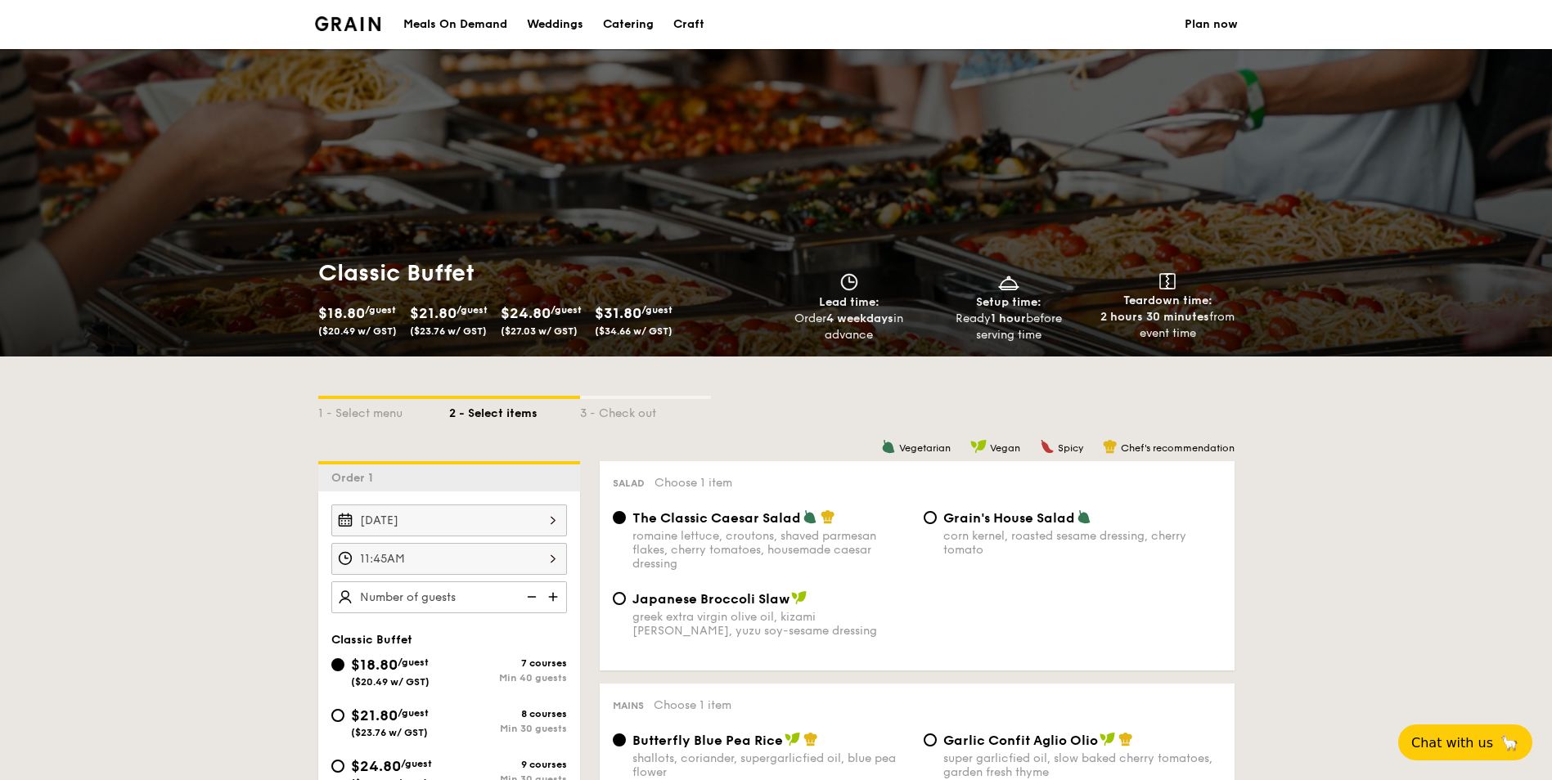
scroll to position [245, 0]
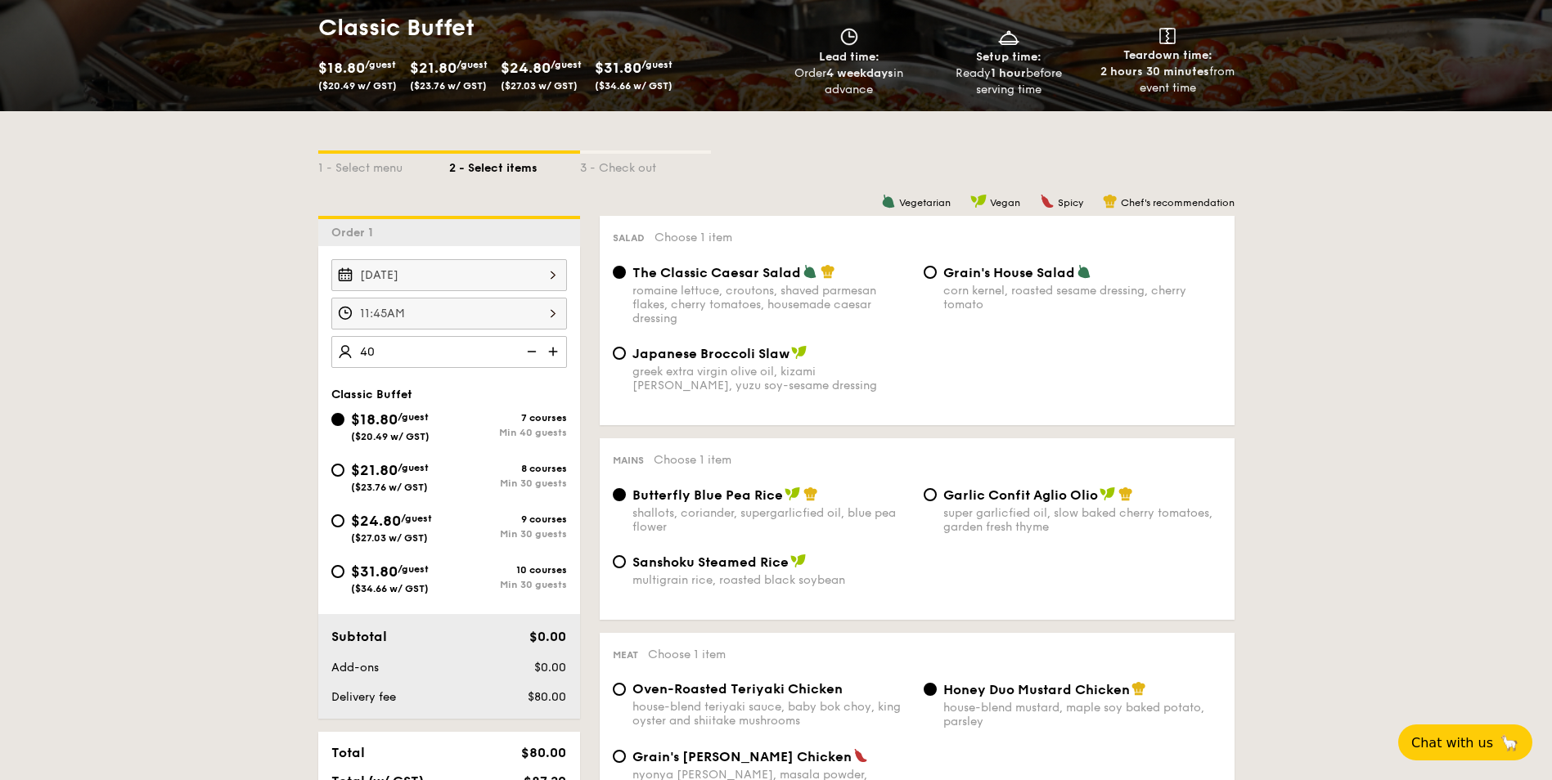
type input "4"
type input "50 guests"
click at [341, 470] on input "$21.80 /guest ($23.76 w/ GST) 8 courses Min 30 guests" at bounding box center [337, 470] width 13 height 13
radio input "true"
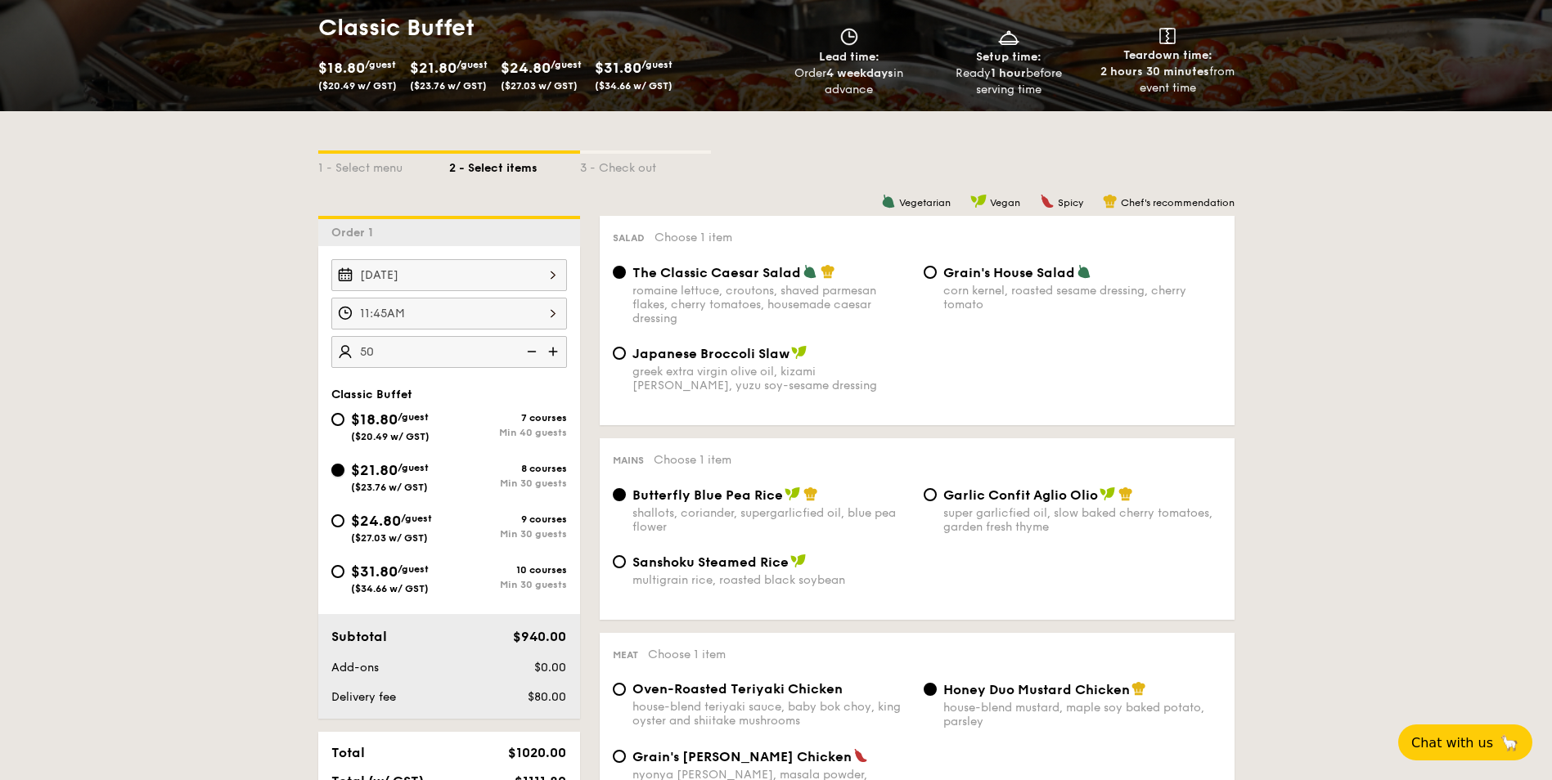
radio input "true"
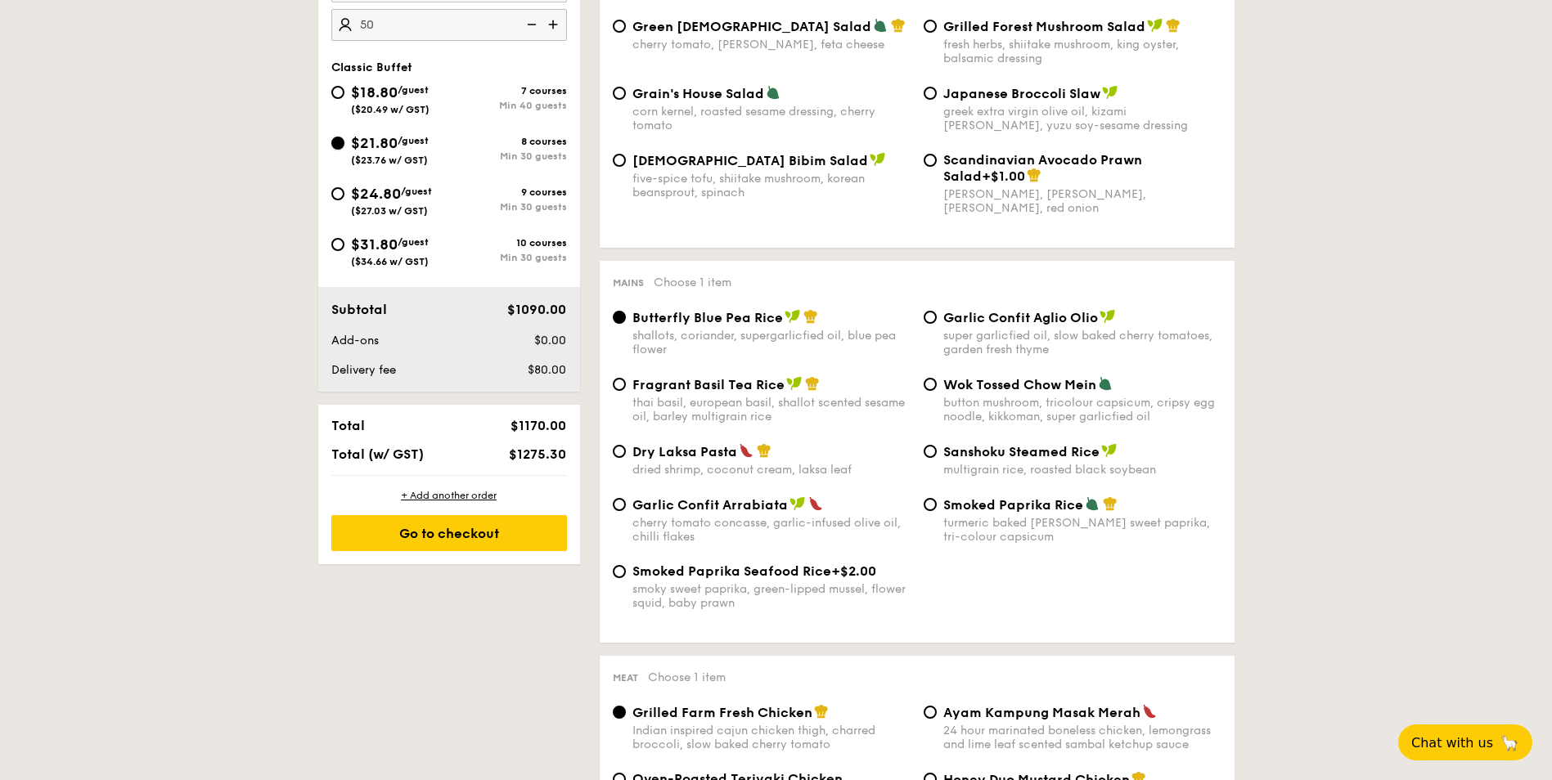
scroll to position [818, 0]
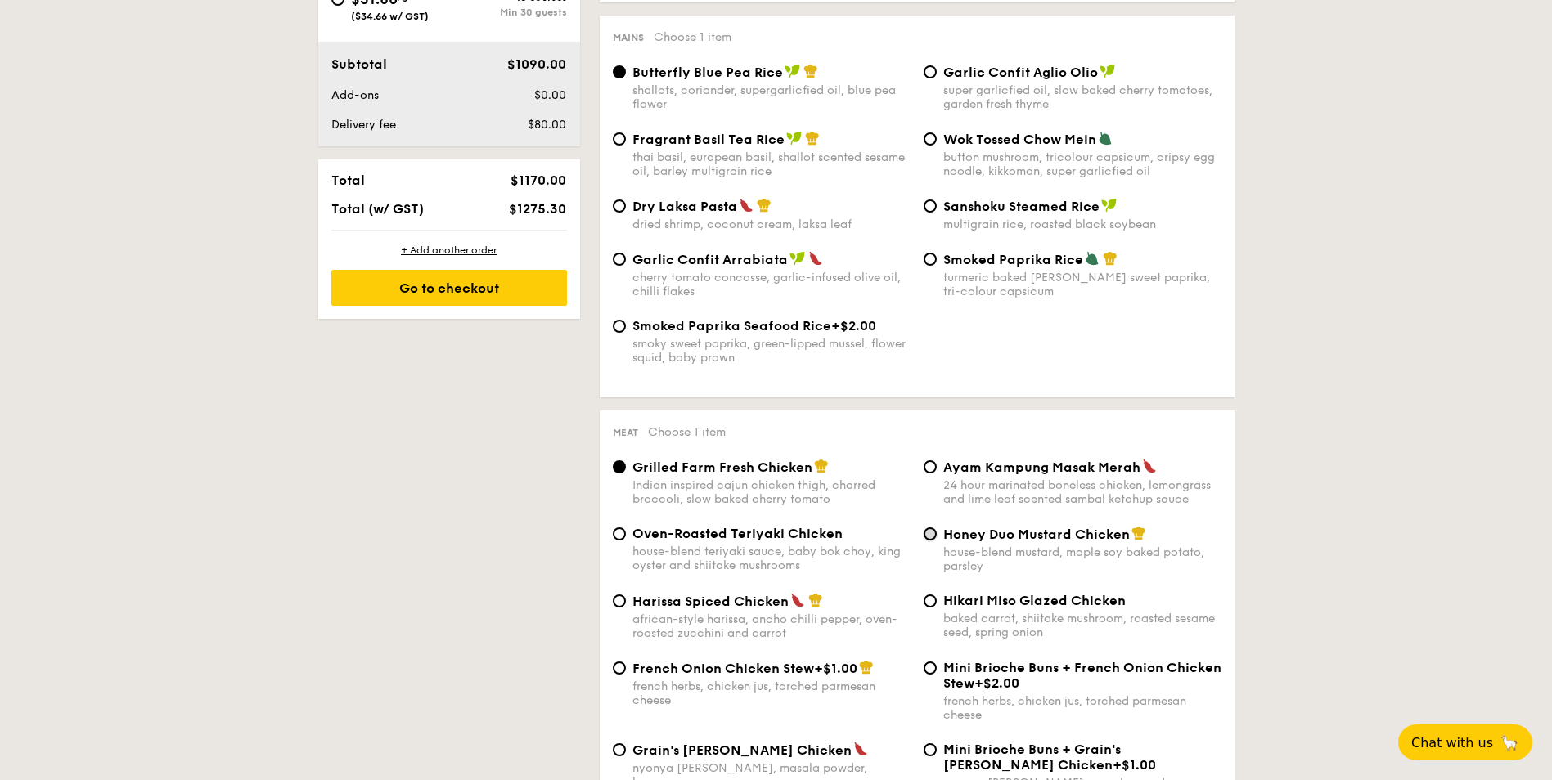
click at [924, 534] on input "Honey Duo Mustard Chicken house-blend mustard, maple soy baked potato, parsley" at bounding box center [930, 534] width 13 height 13
radio input "true"
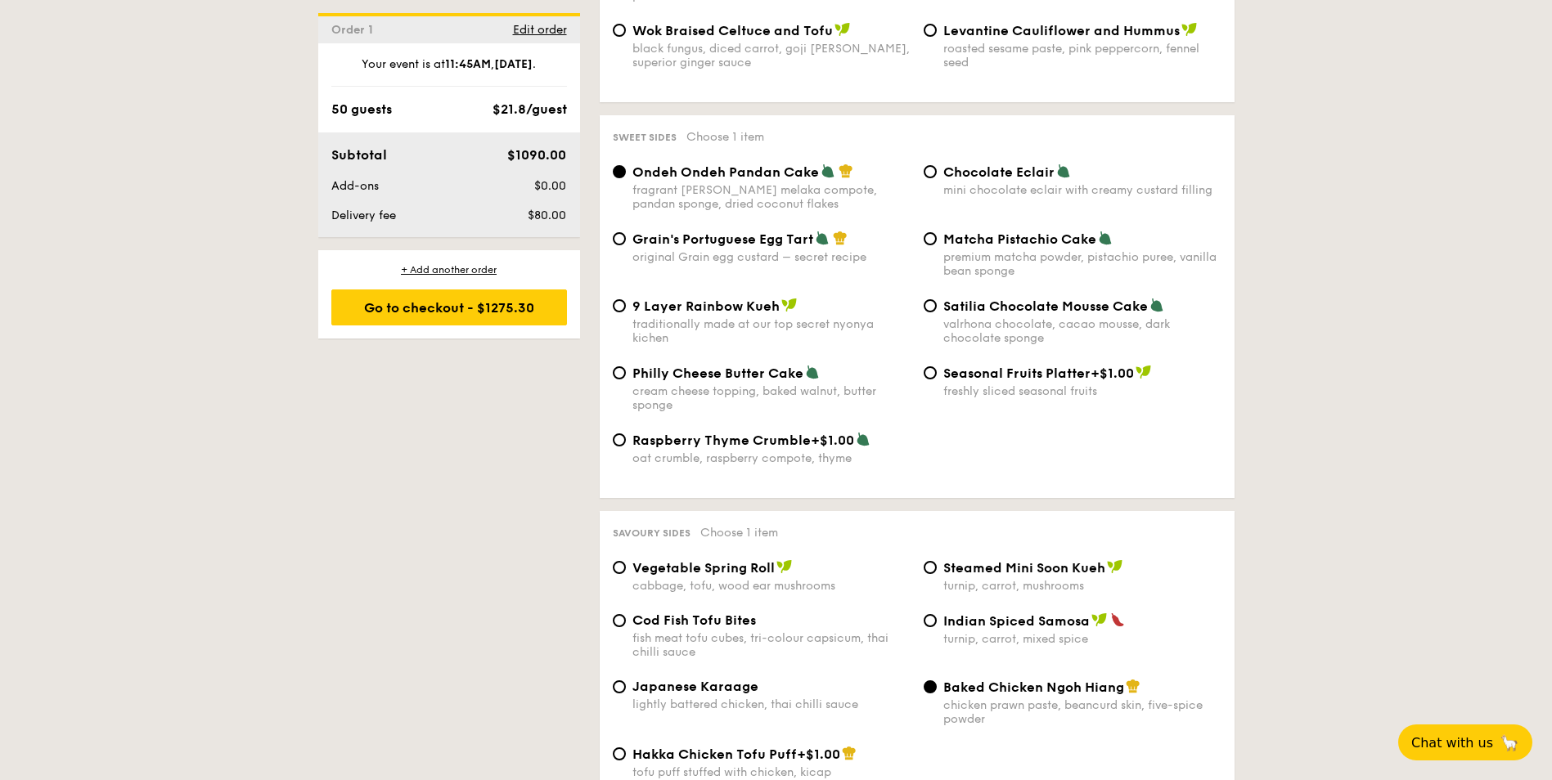
scroll to position [2536, 0]
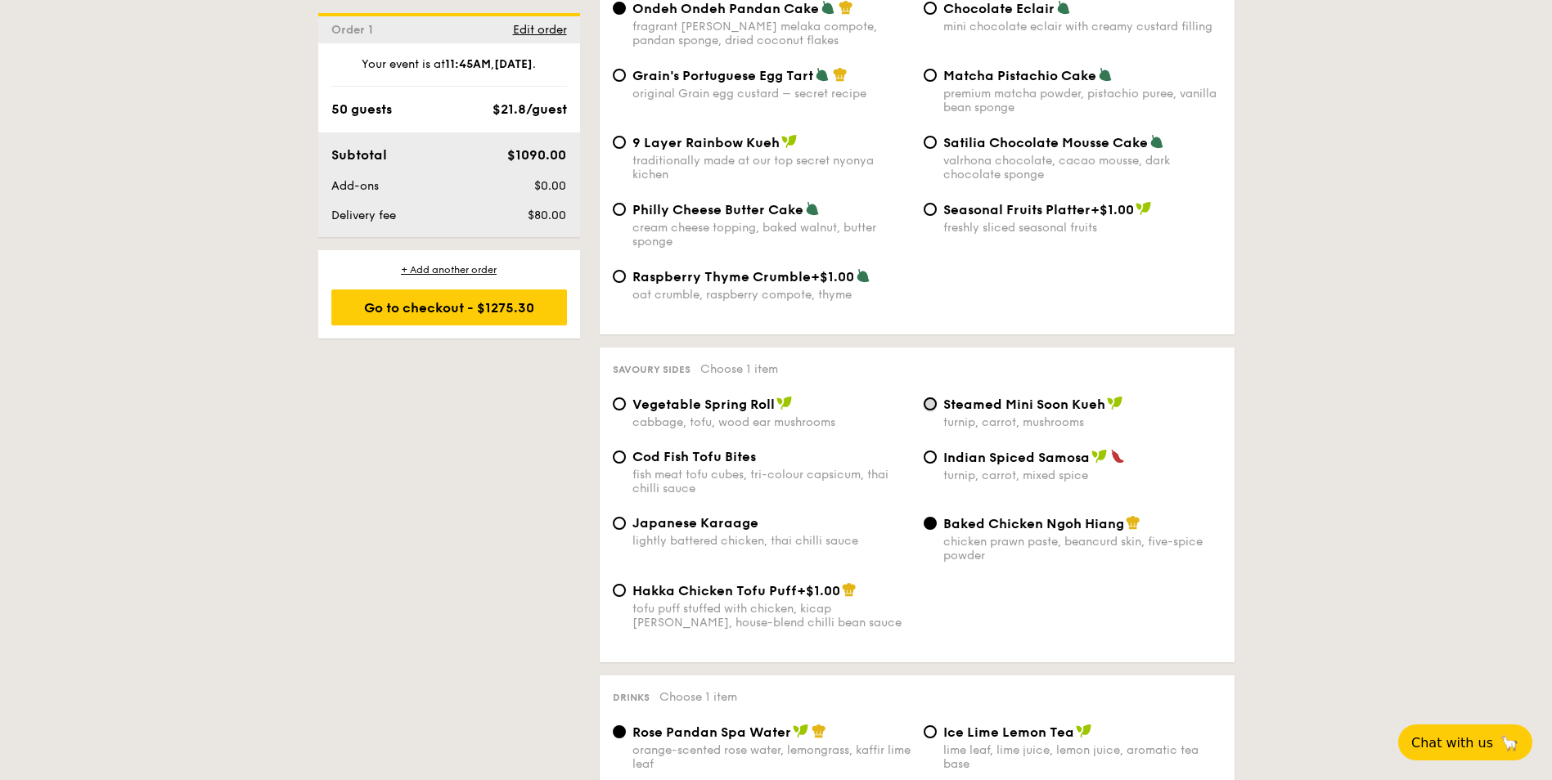
click at [929, 398] on input "Steamed Mini Soon Kueh turnip, carrot, mushrooms" at bounding box center [930, 404] width 13 height 13
radio input "true"
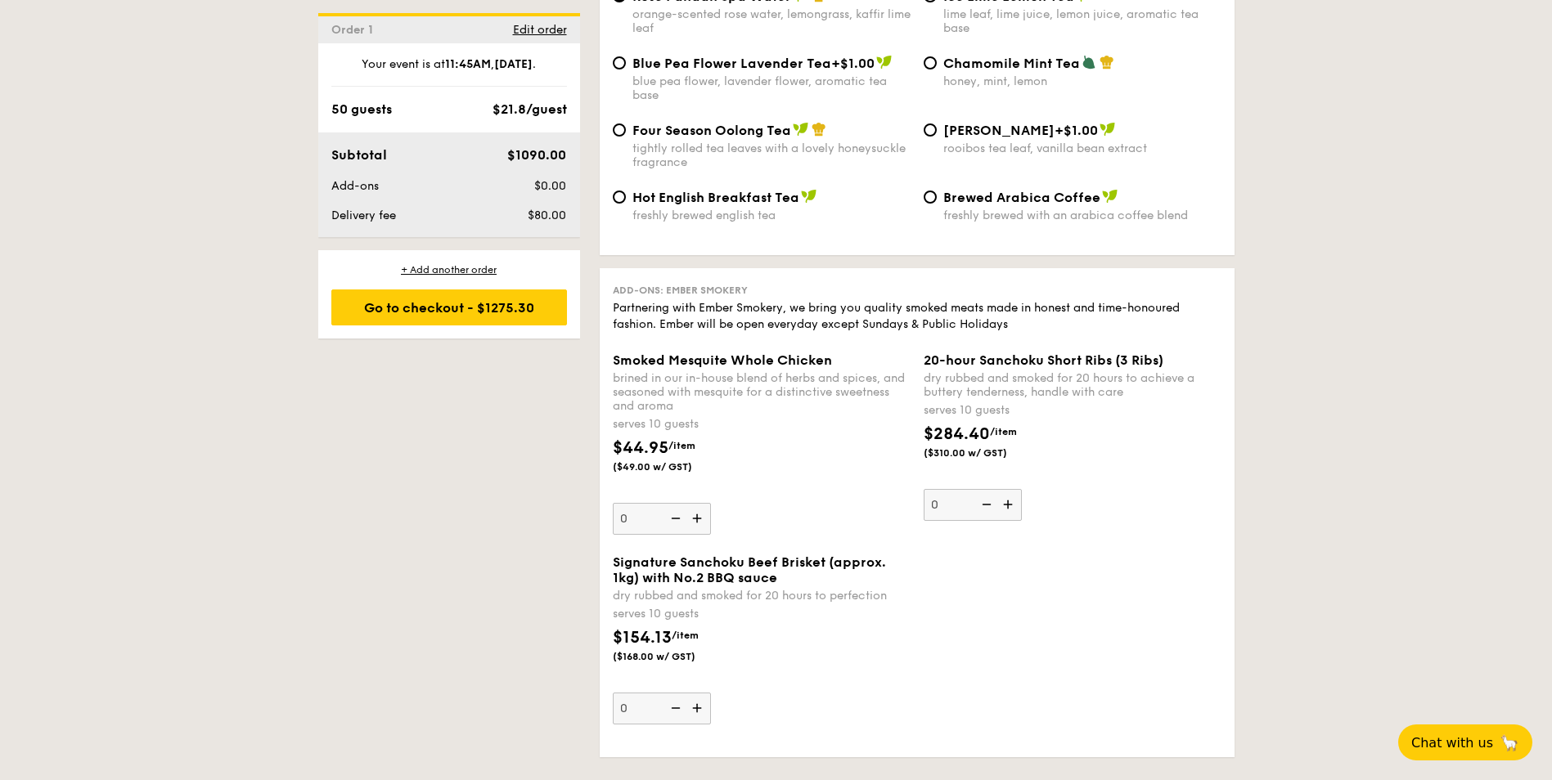
scroll to position [3600, 0]
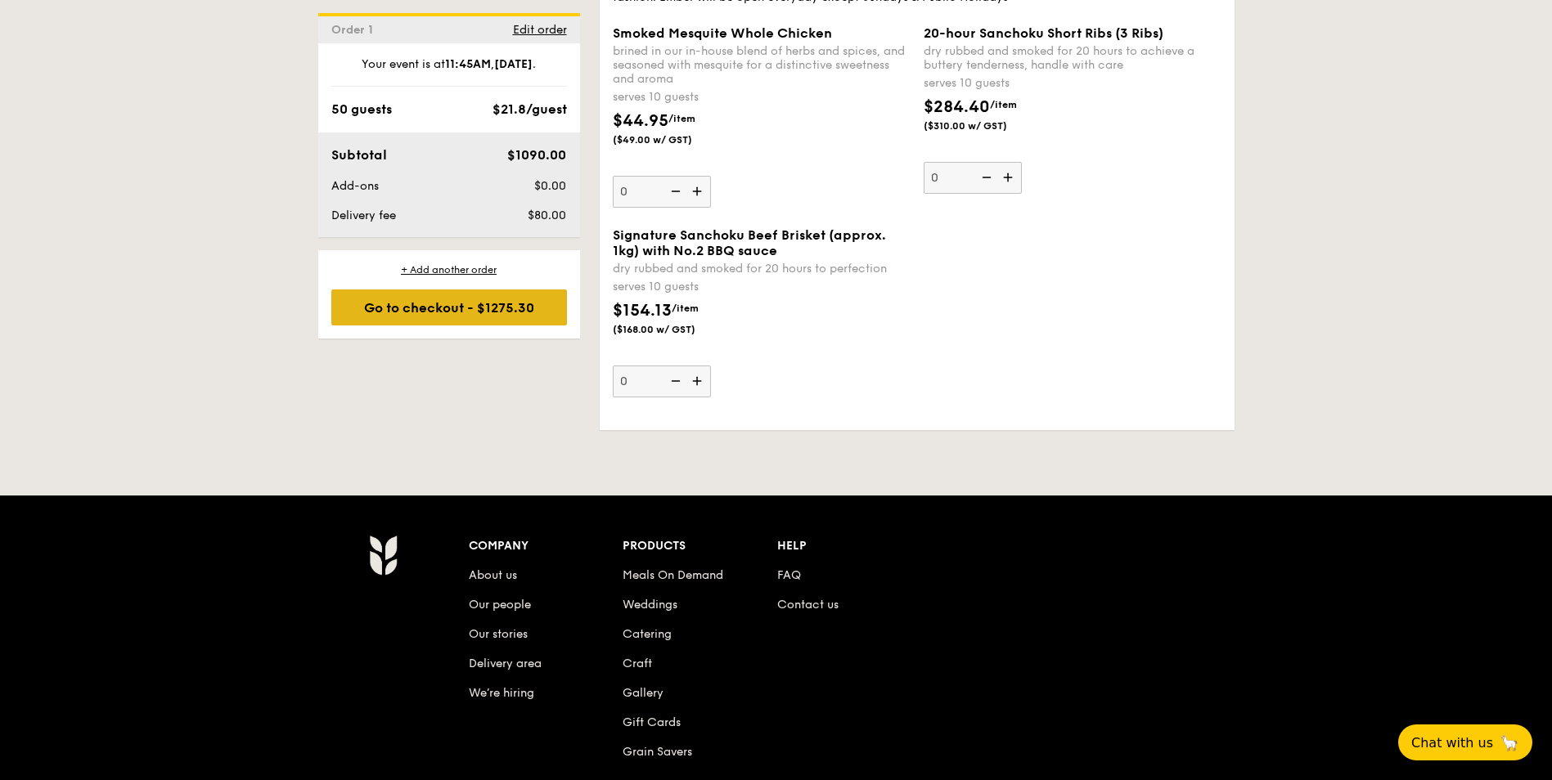
click at [378, 300] on div "Go to checkout - $1275.30" at bounding box center [449, 308] width 236 height 36
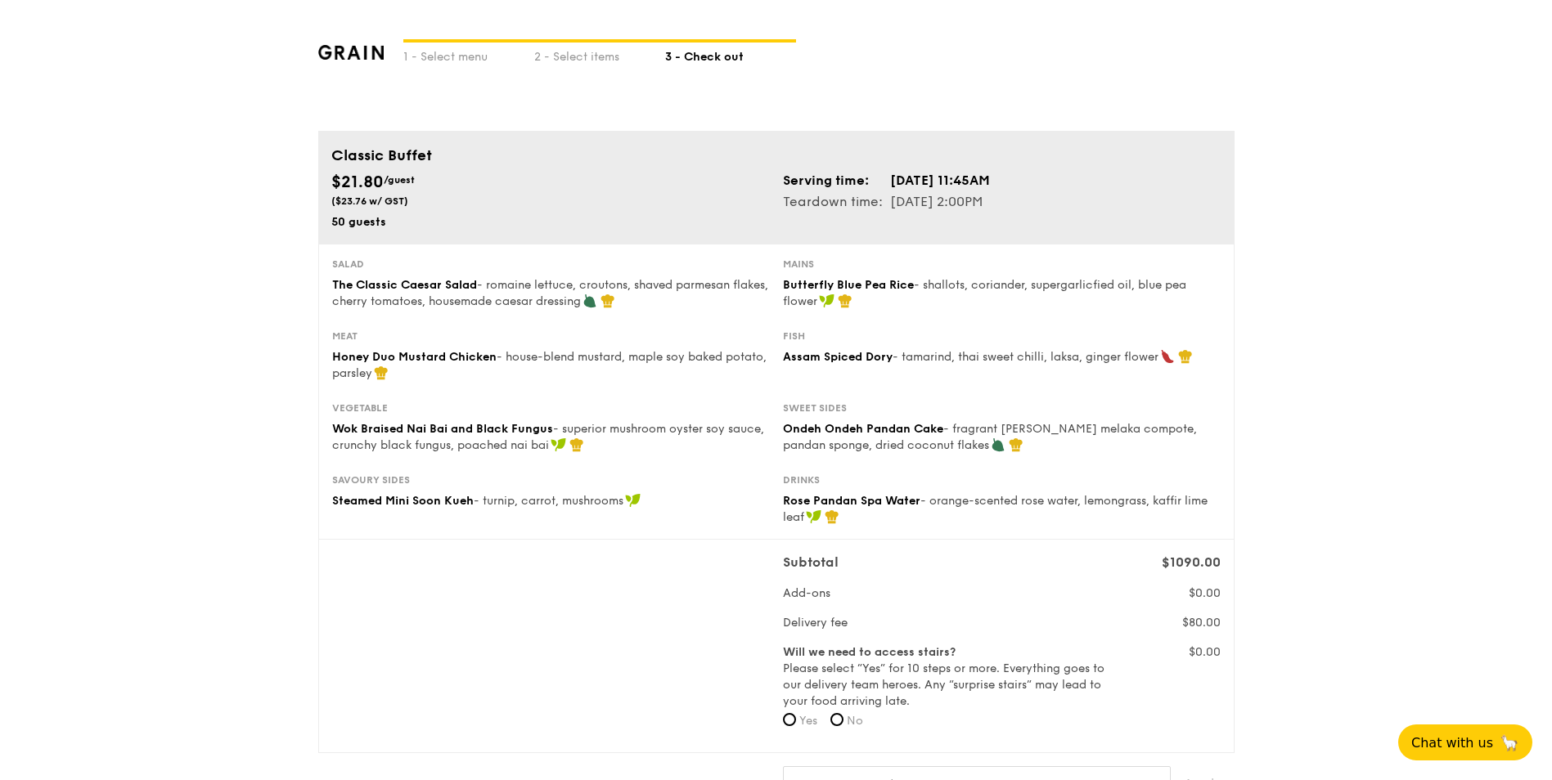
scroll to position [245, 0]
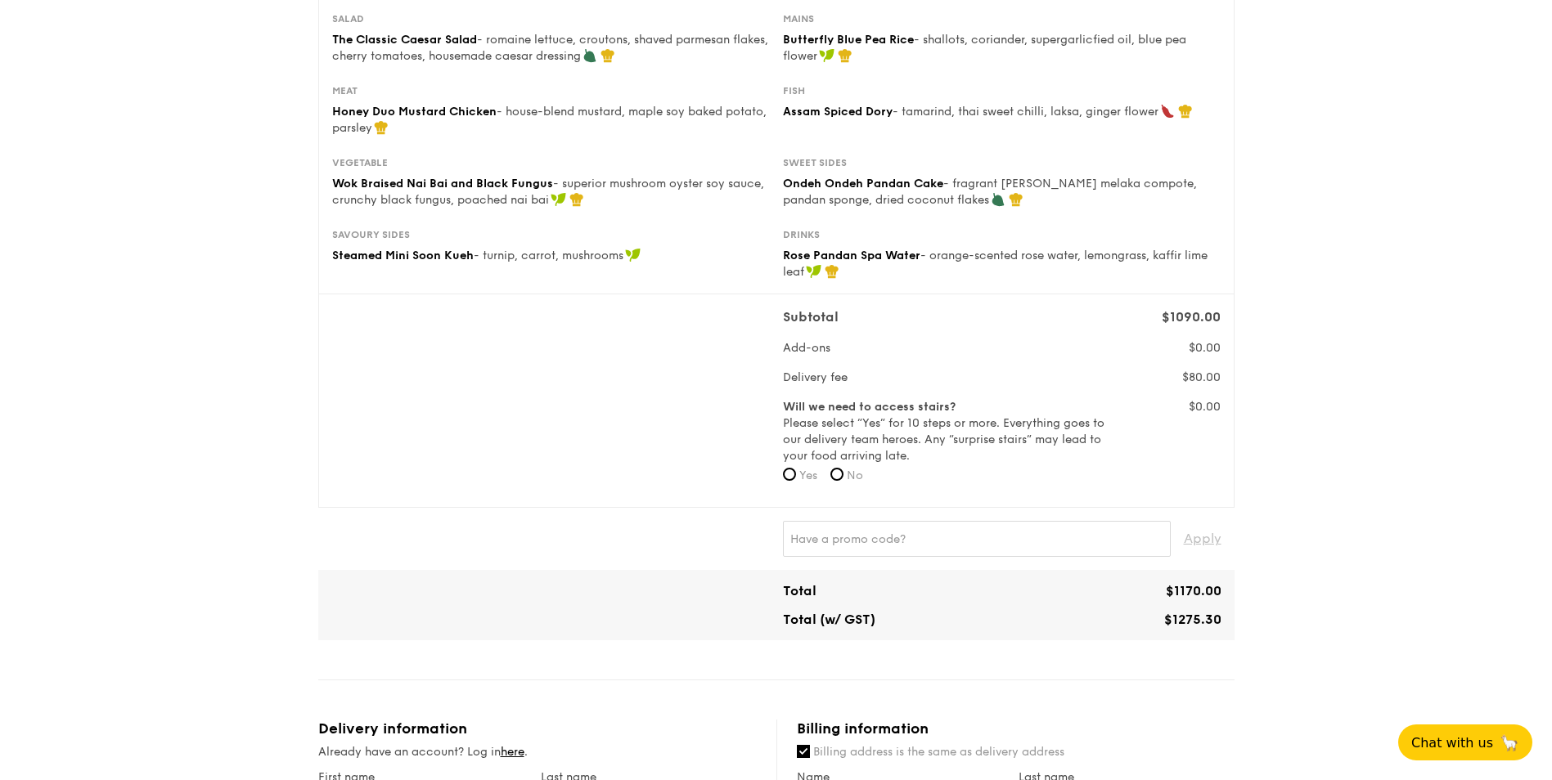
click at [848, 472] on label "No" at bounding box center [846, 476] width 33 height 16
click at [843, 472] on input "No" at bounding box center [836, 474] width 13 height 13
radio input "true"
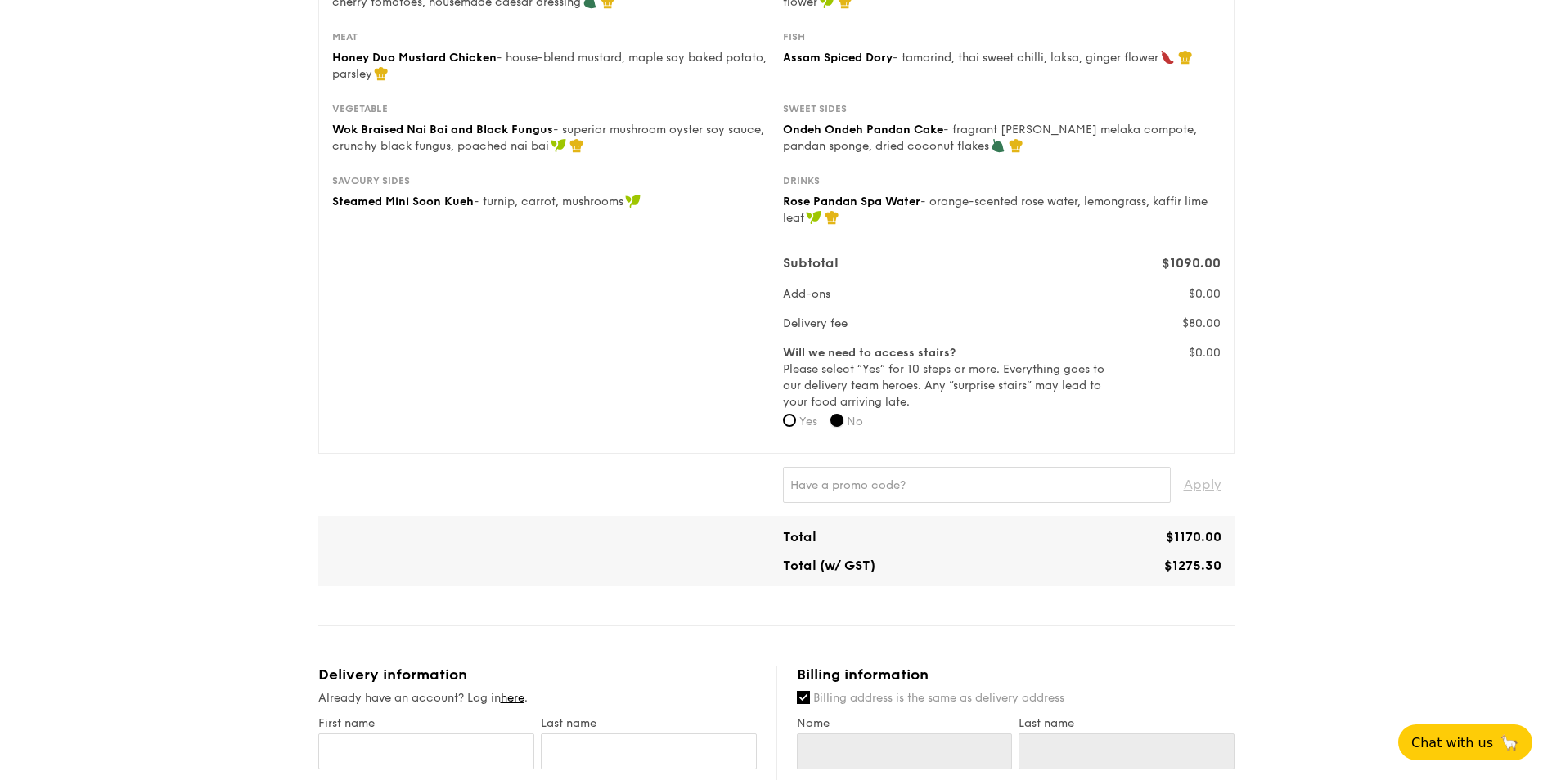
scroll to position [0, 0]
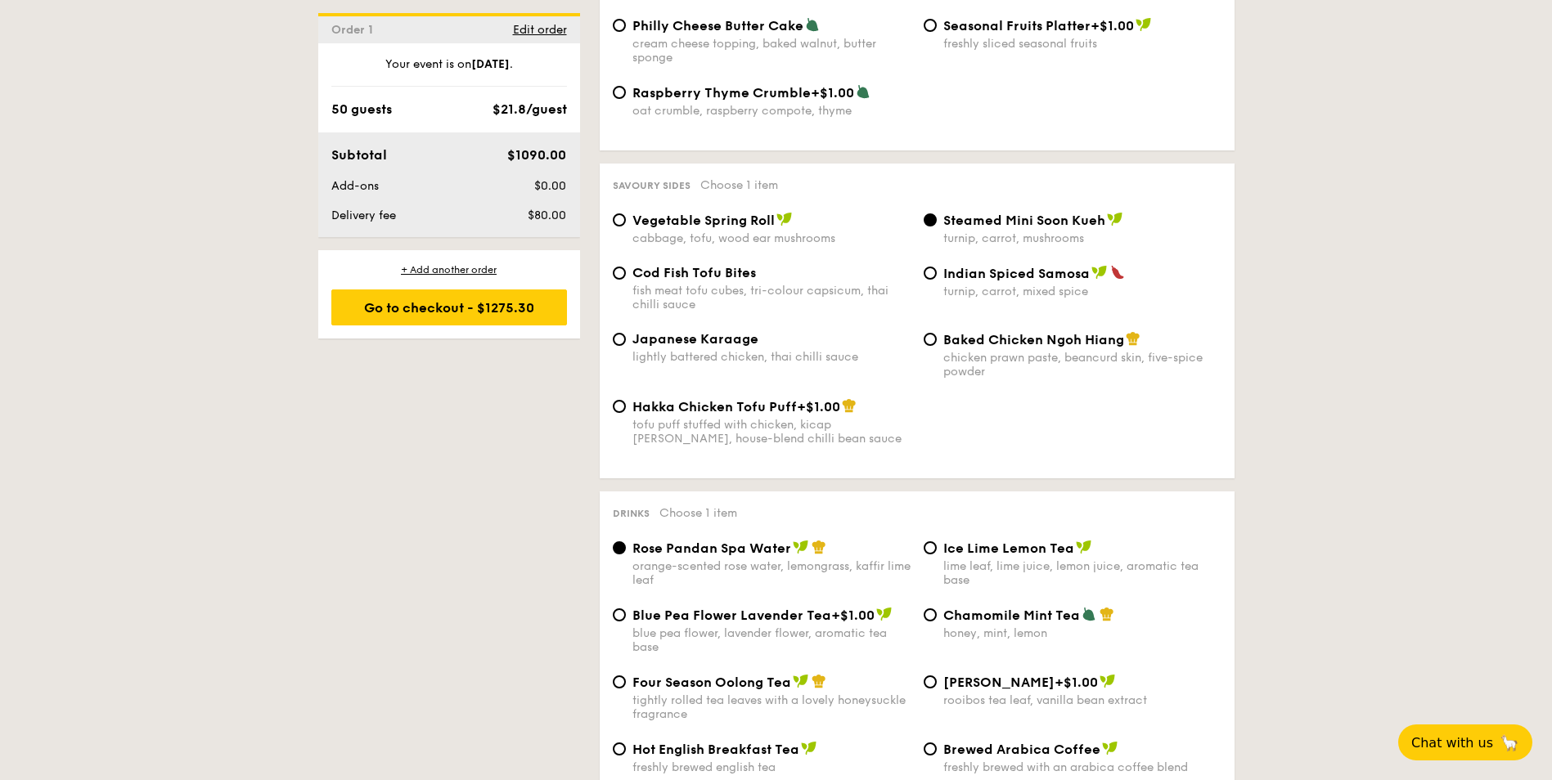
scroll to position [2884, 0]
